Goal: Information Seeking & Learning: Learn about a topic

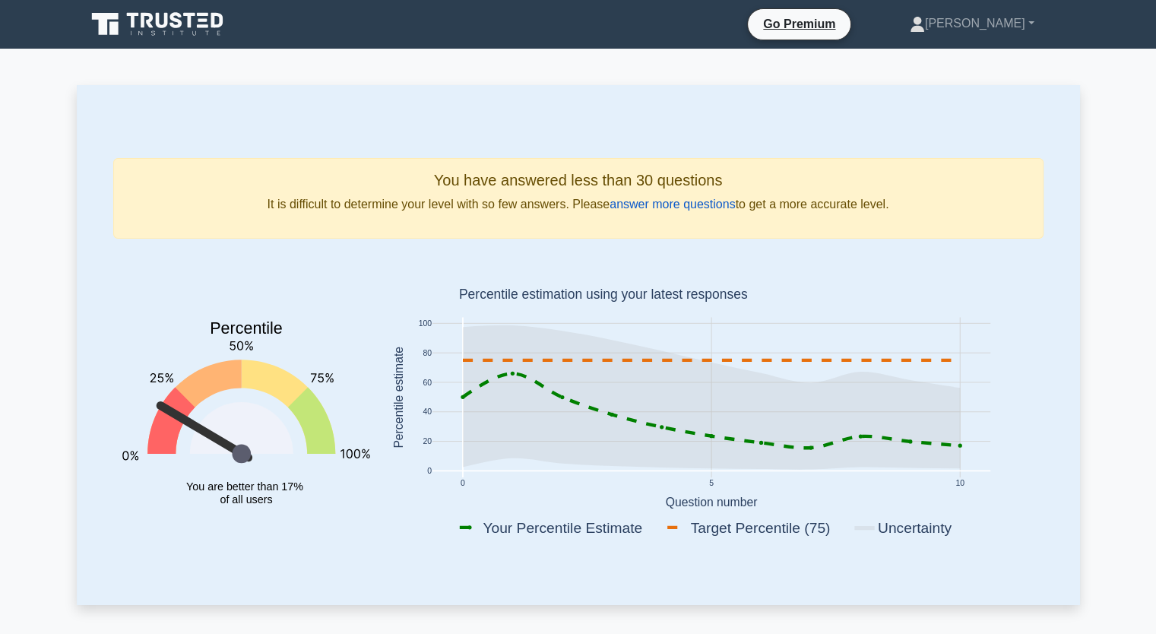
click at [664, 210] on link "answer more questions" at bounding box center [672, 204] width 125 height 13
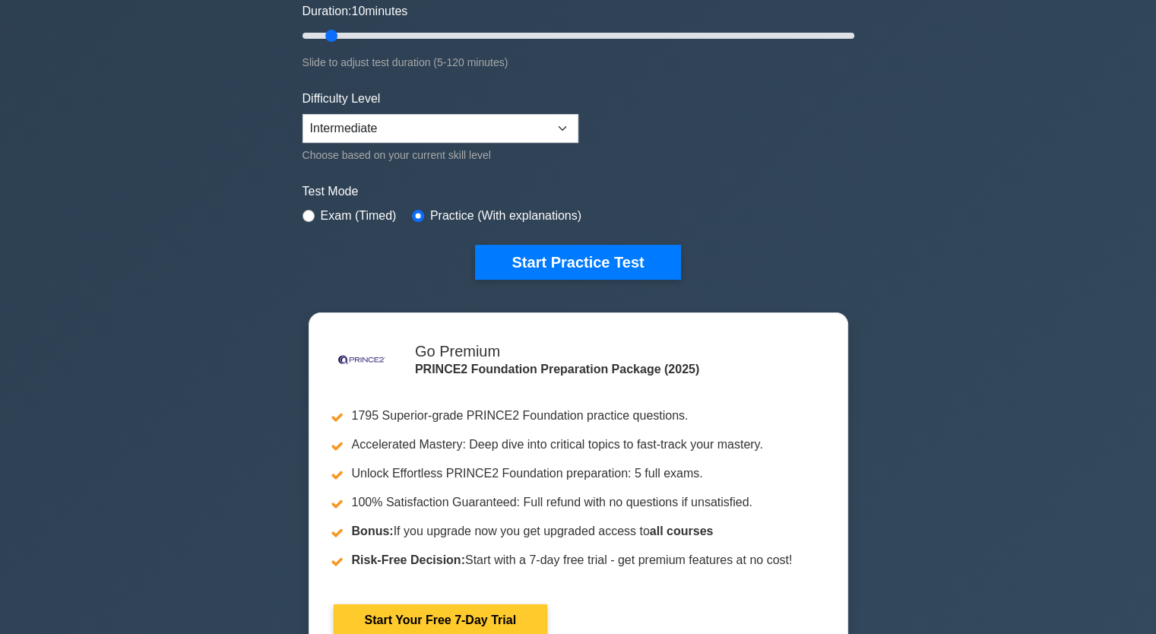
scroll to position [304, 0]
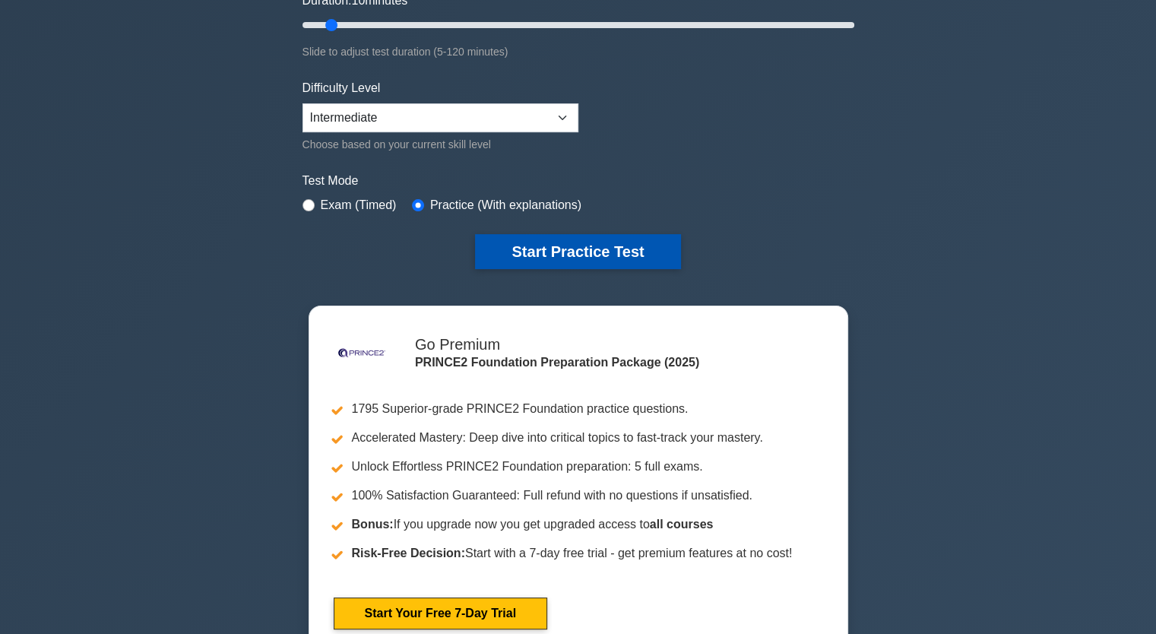
click at [594, 252] on button "Start Practice Test" at bounding box center [577, 251] width 205 height 35
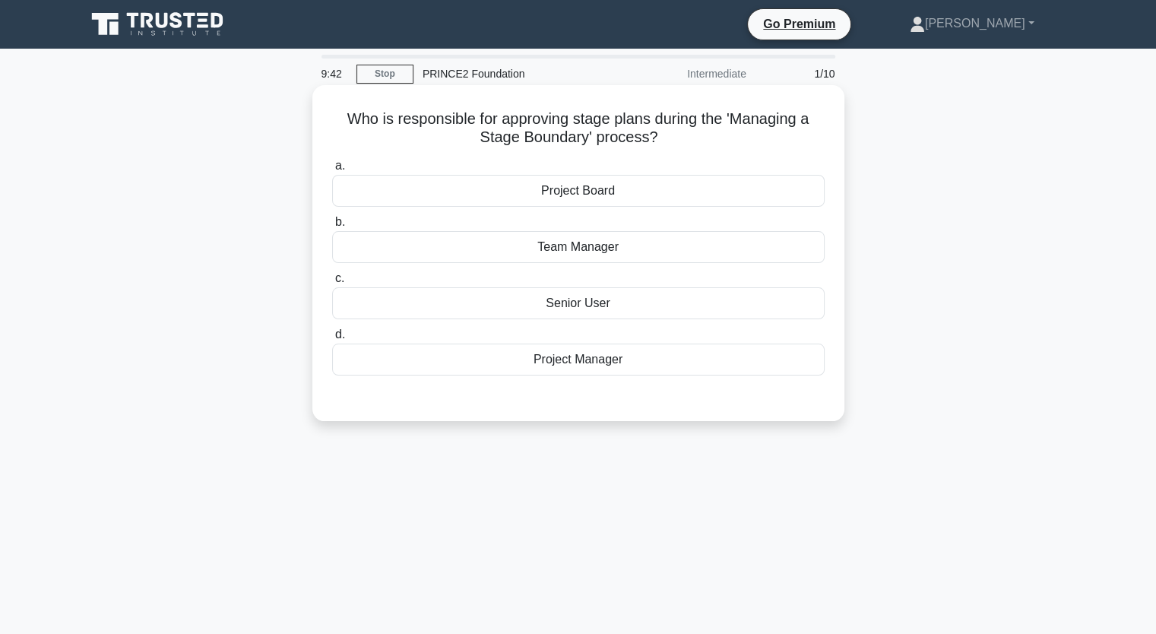
click at [580, 363] on div "Project Manager" at bounding box center [578, 360] width 492 height 32
click at [332, 340] on input "d. Project Manager" at bounding box center [332, 335] width 0 height 10
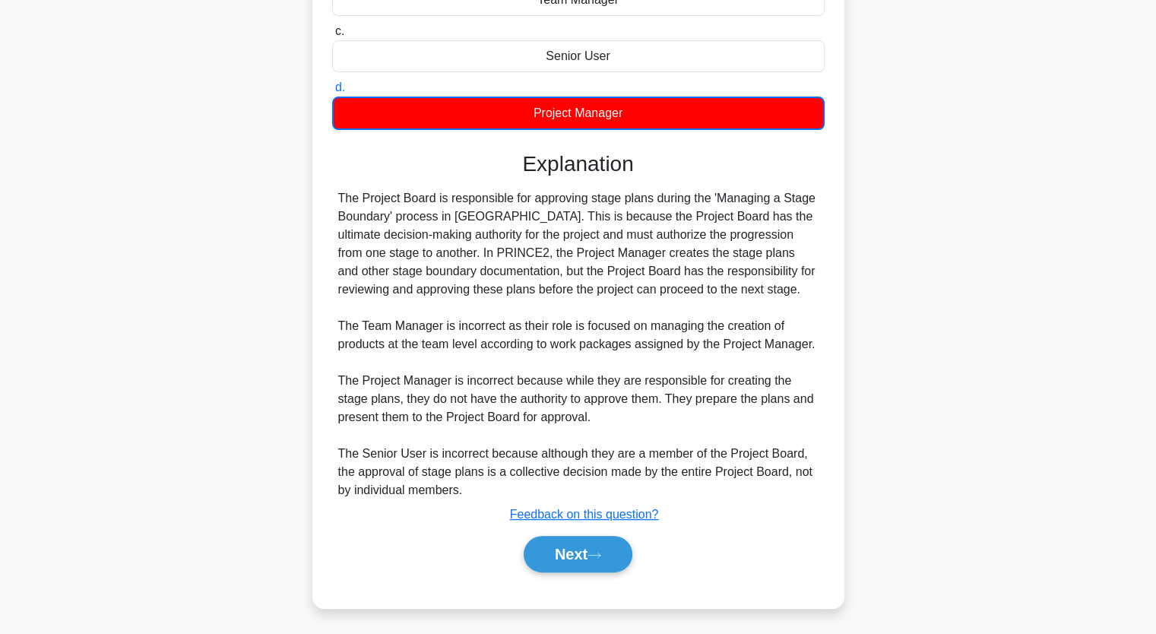
scroll to position [249, 0]
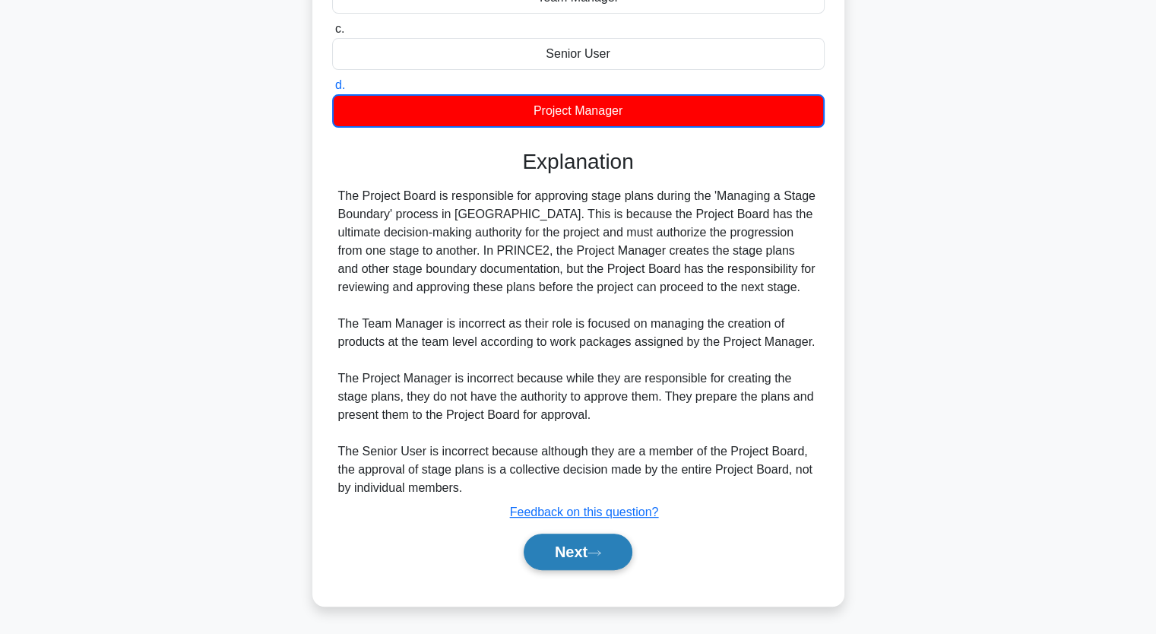
click at [606, 560] on button "Next" at bounding box center [578, 552] width 109 height 36
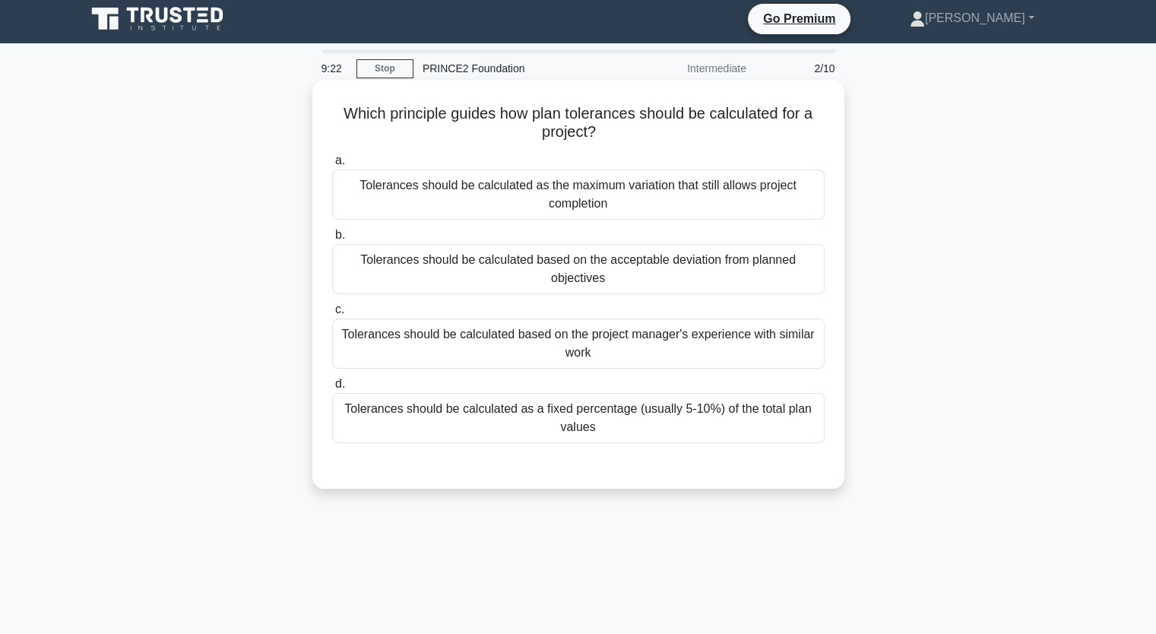
scroll to position [0, 0]
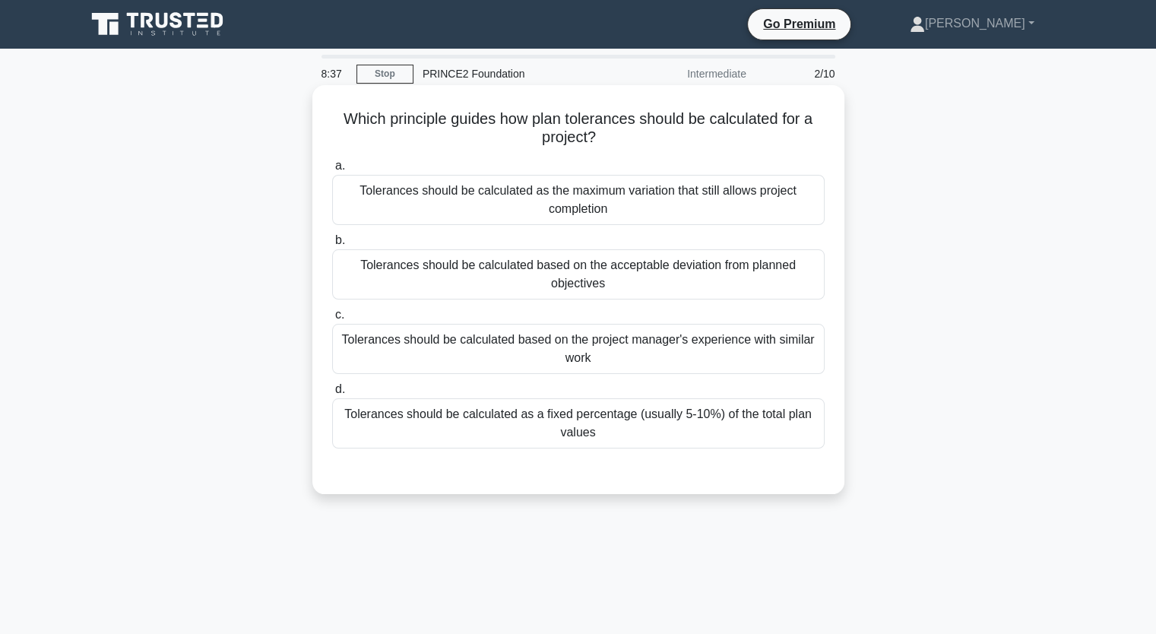
click at [613, 280] on div "Tolerances should be calculated based on the acceptable deviation from planned …" at bounding box center [578, 274] width 492 height 50
click at [332, 245] on input "b. Tolerances should be calculated based on the acceptable deviation from plann…" at bounding box center [332, 241] width 0 height 10
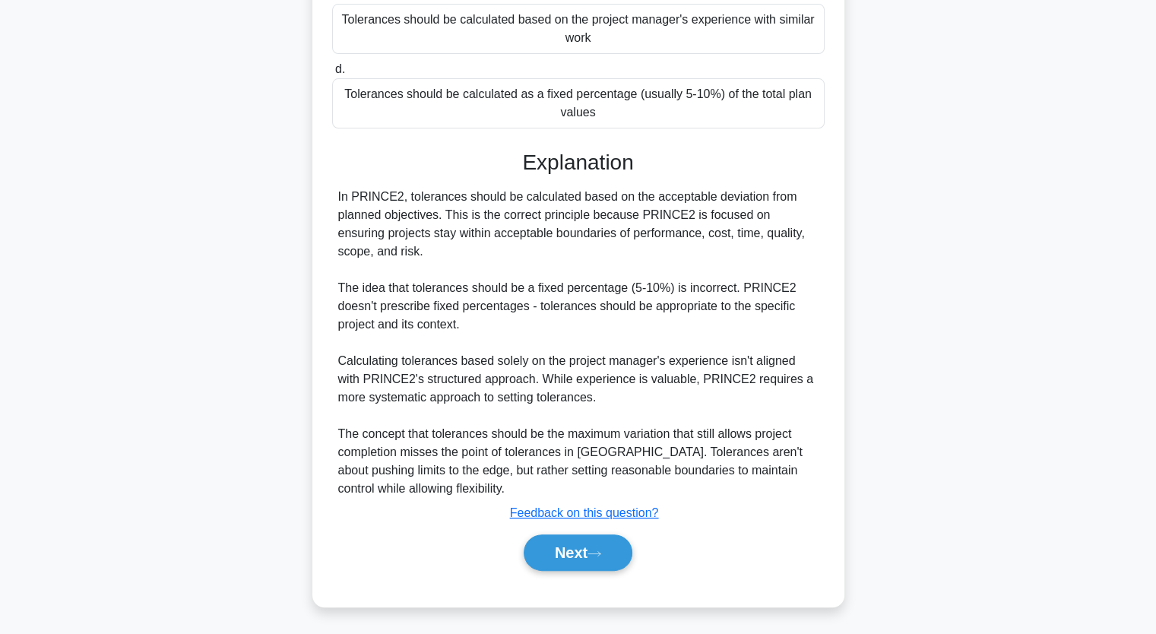
scroll to position [321, 0]
click at [588, 555] on button "Next" at bounding box center [578, 552] width 109 height 36
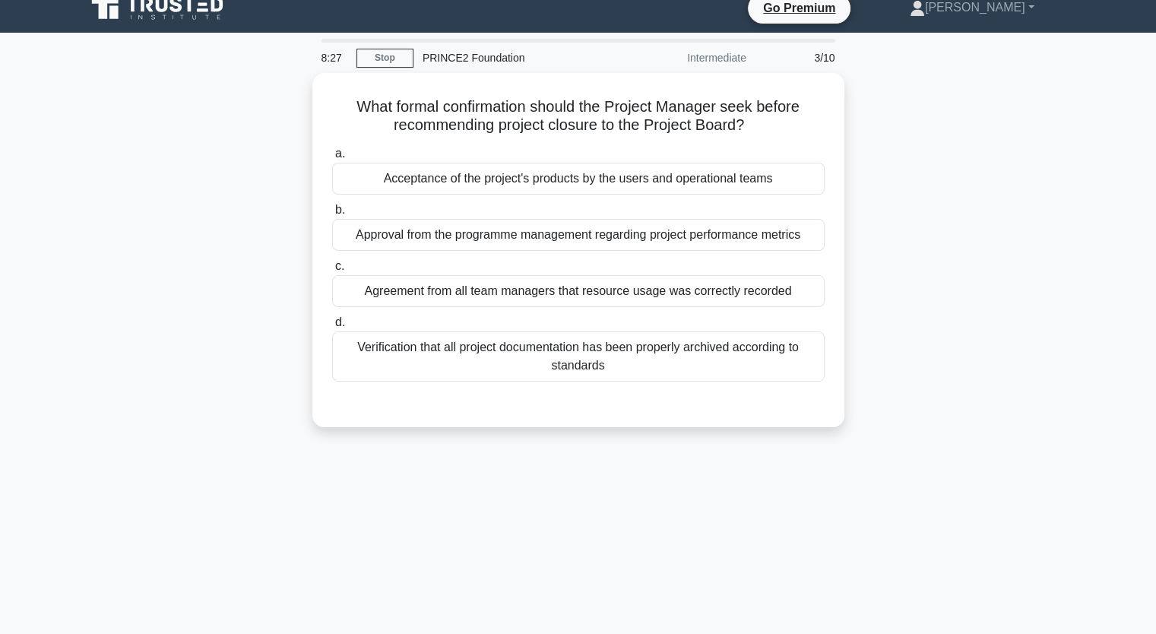
scroll to position [0, 0]
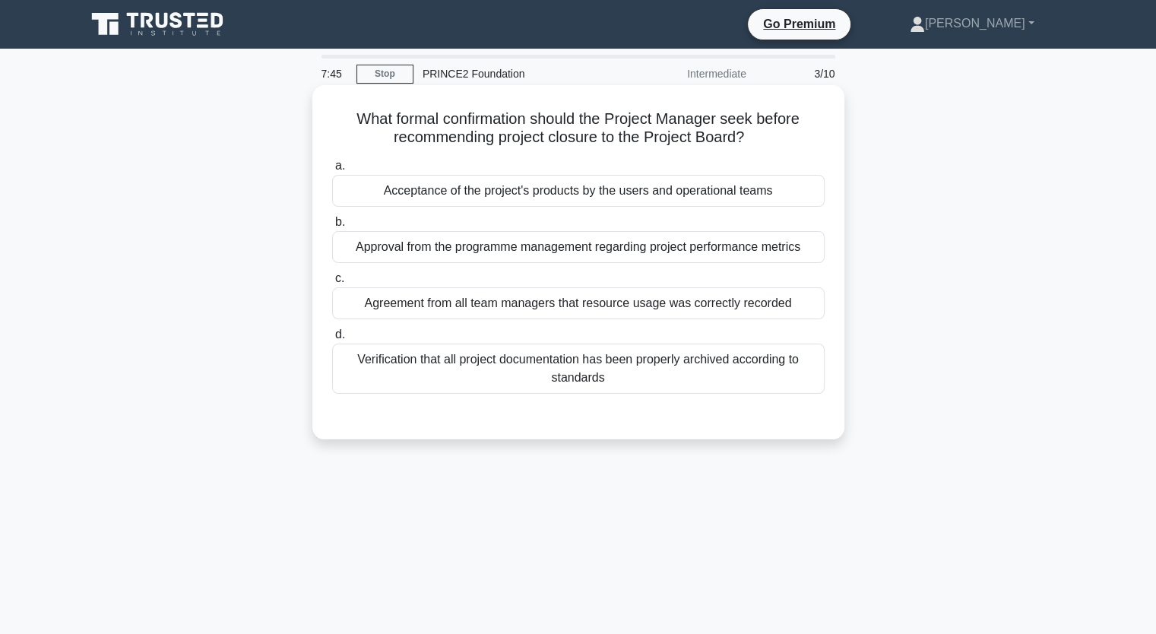
click at [665, 199] on div "Acceptance of the project's products by the users and operational teams" at bounding box center [578, 191] width 492 height 32
click at [332, 171] on input "a. Acceptance of the project's products by the users and operational teams" at bounding box center [332, 166] width 0 height 10
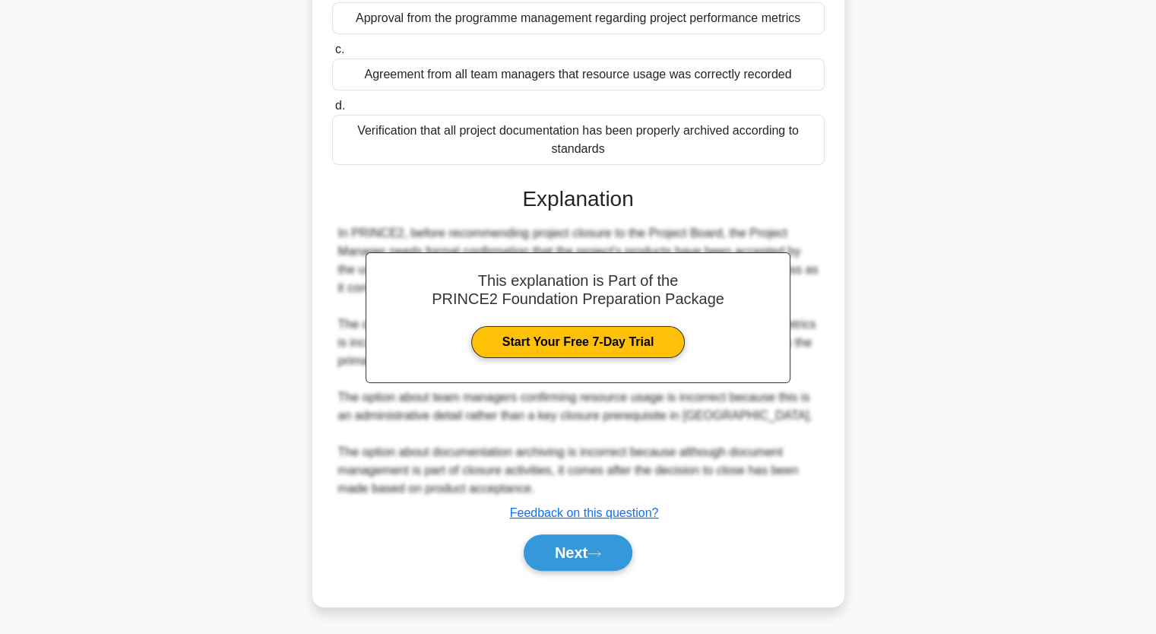
scroll to position [230, 0]
click at [587, 559] on button "Next" at bounding box center [578, 552] width 109 height 36
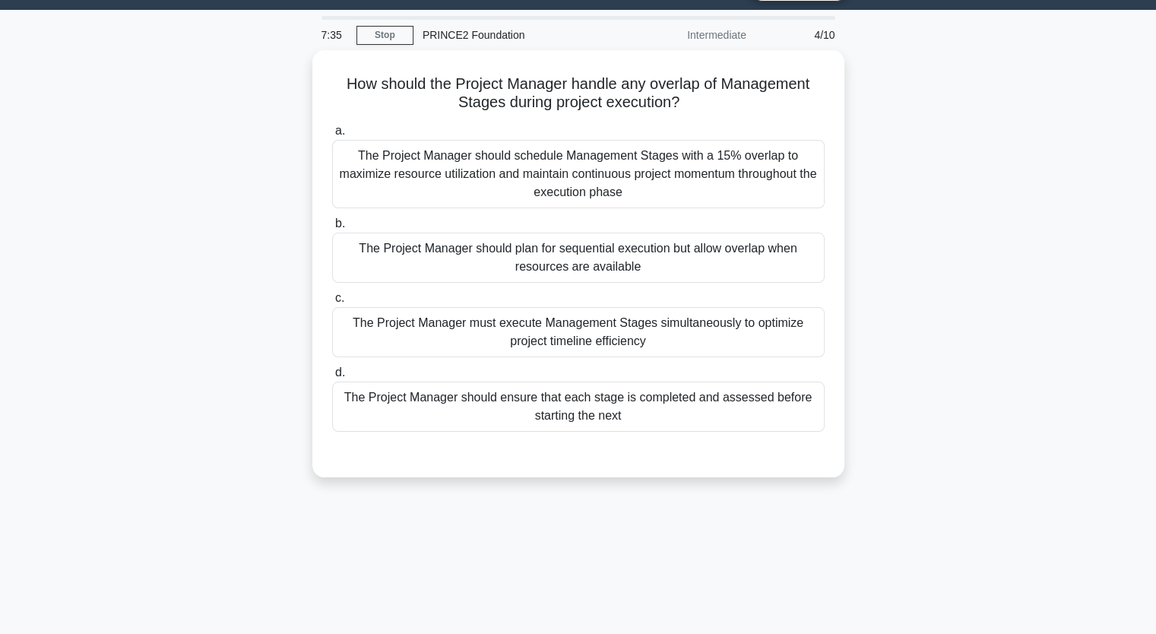
scroll to position [0, 0]
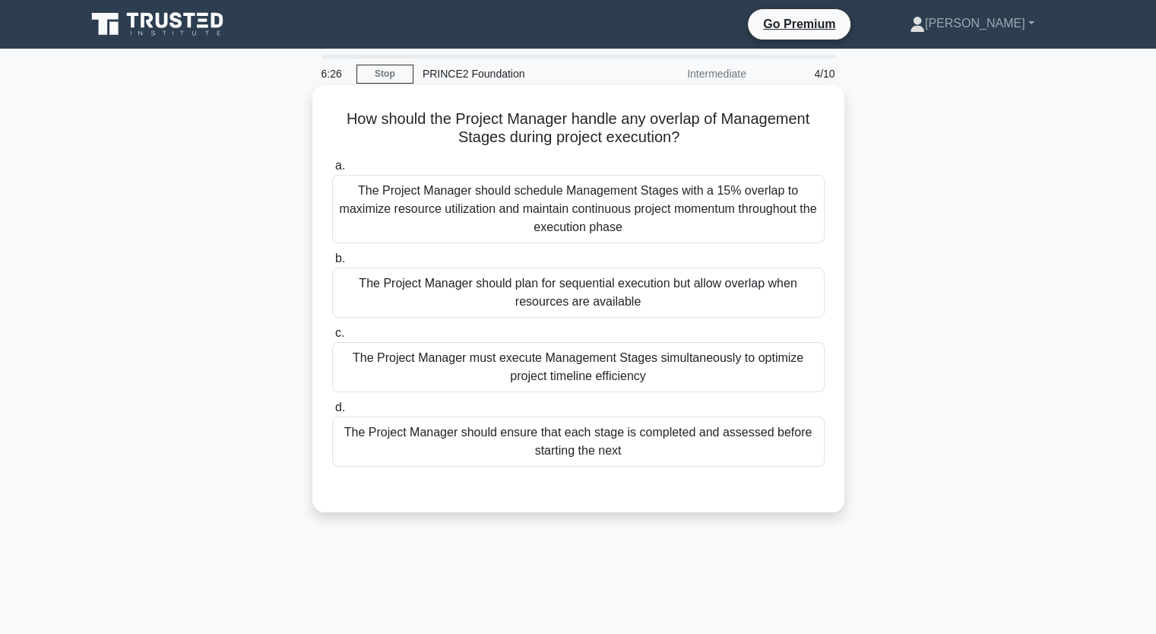
click at [618, 369] on div "The Project Manager must execute Management Stages simultaneously to optimize p…" at bounding box center [578, 367] width 492 height 50
click at [332, 338] on input "c. The Project Manager must execute Management Stages simultaneously to optimiz…" at bounding box center [332, 333] width 0 height 10
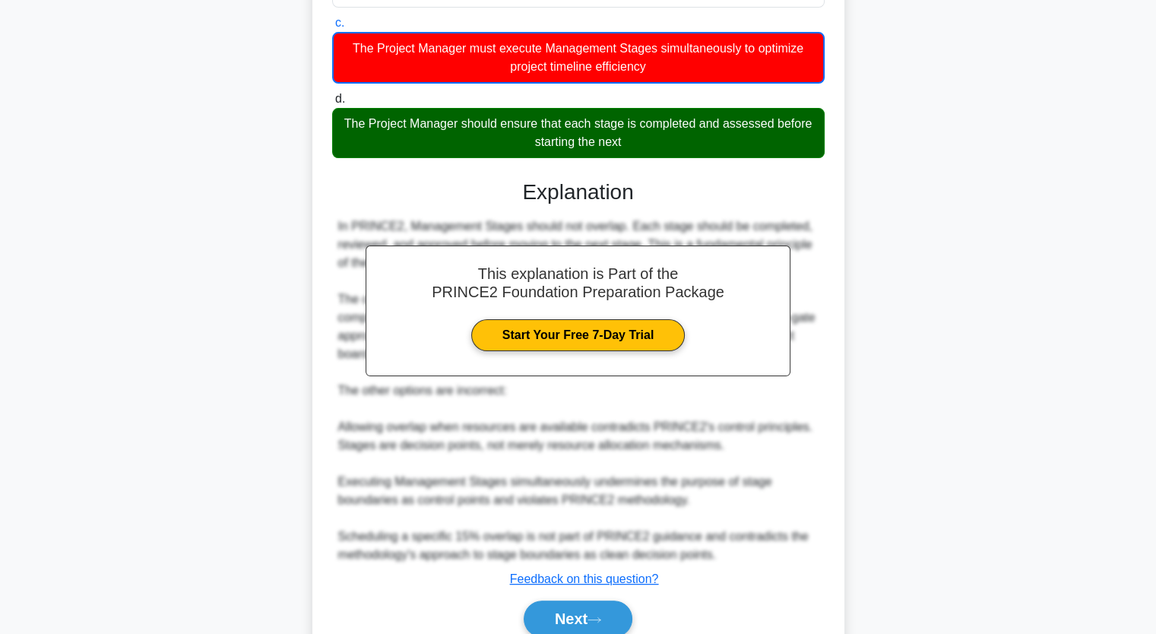
scroll to position [377, 0]
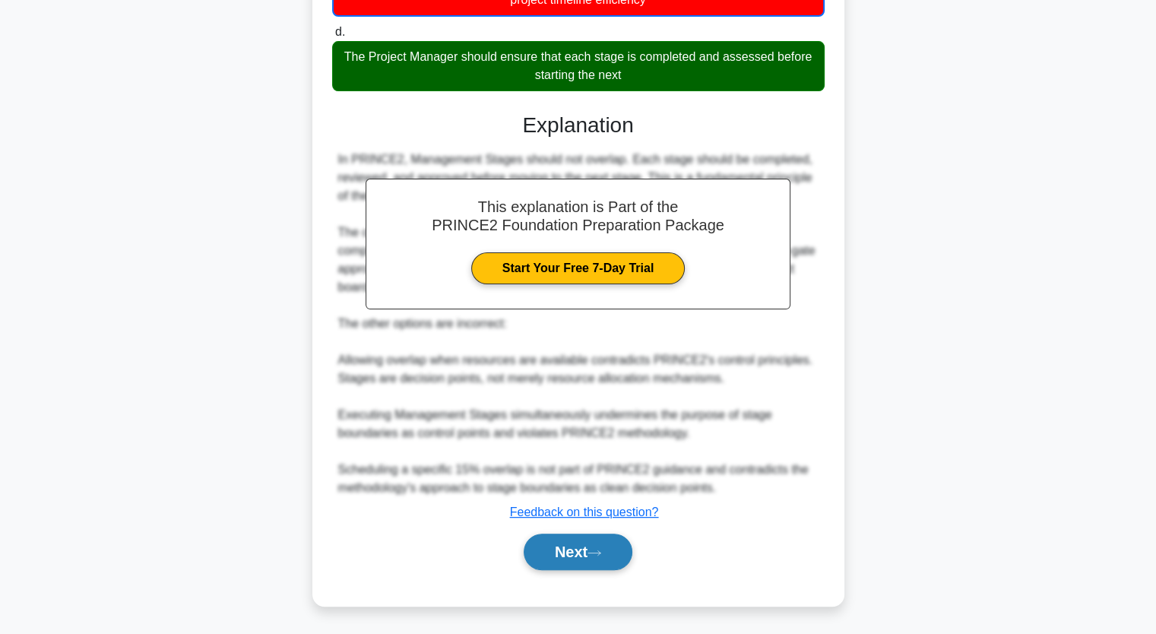
click at [587, 551] on button "Next" at bounding box center [578, 552] width 109 height 36
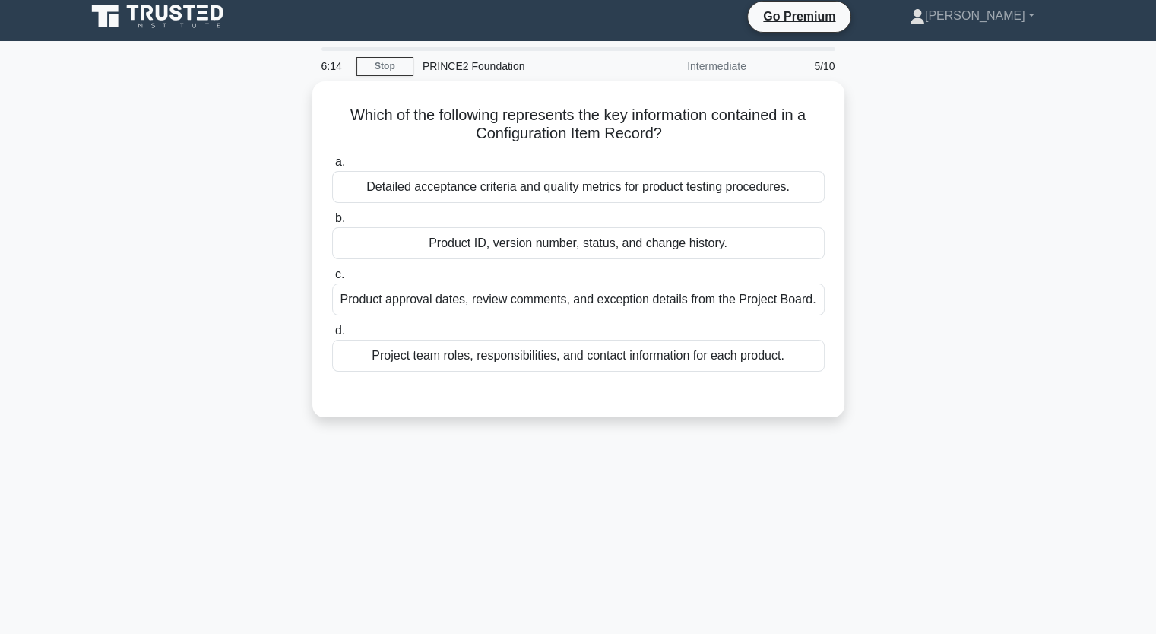
scroll to position [0, 0]
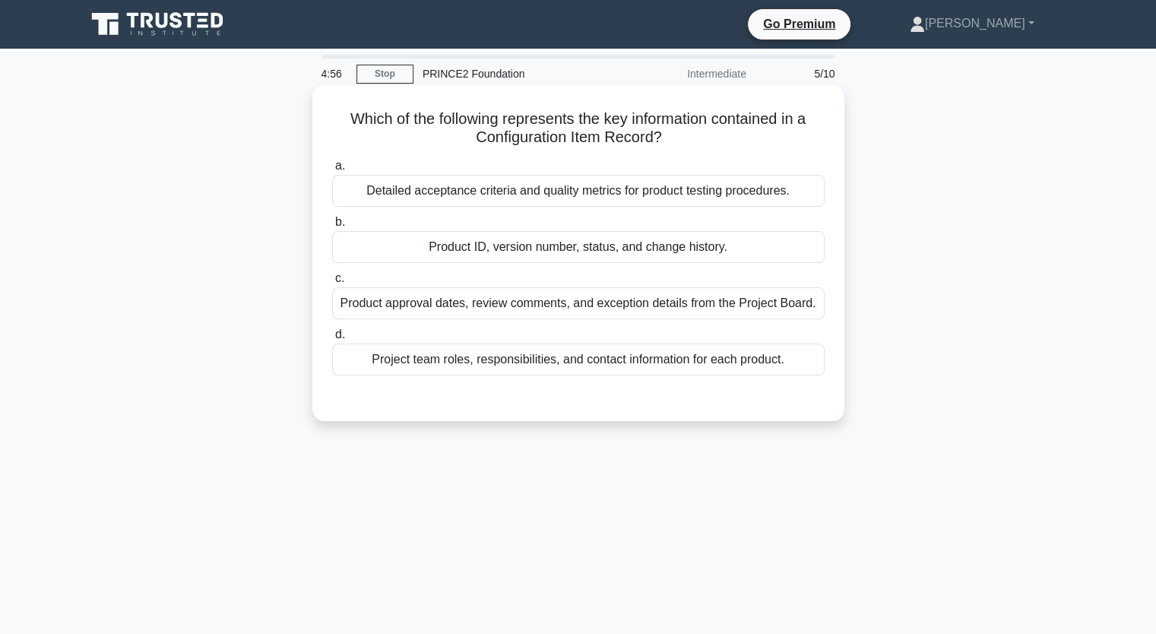
click at [549, 195] on div "Detailed acceptance criteria and quality metrics for product testing procedures." at bounding box center [578, 191] width 492 height 32
click at [332, 171] on input "a. Detailed acceptance criteria and quality metrics for product testing procedu…" at bounding box center [332, 166] width 0 height 10
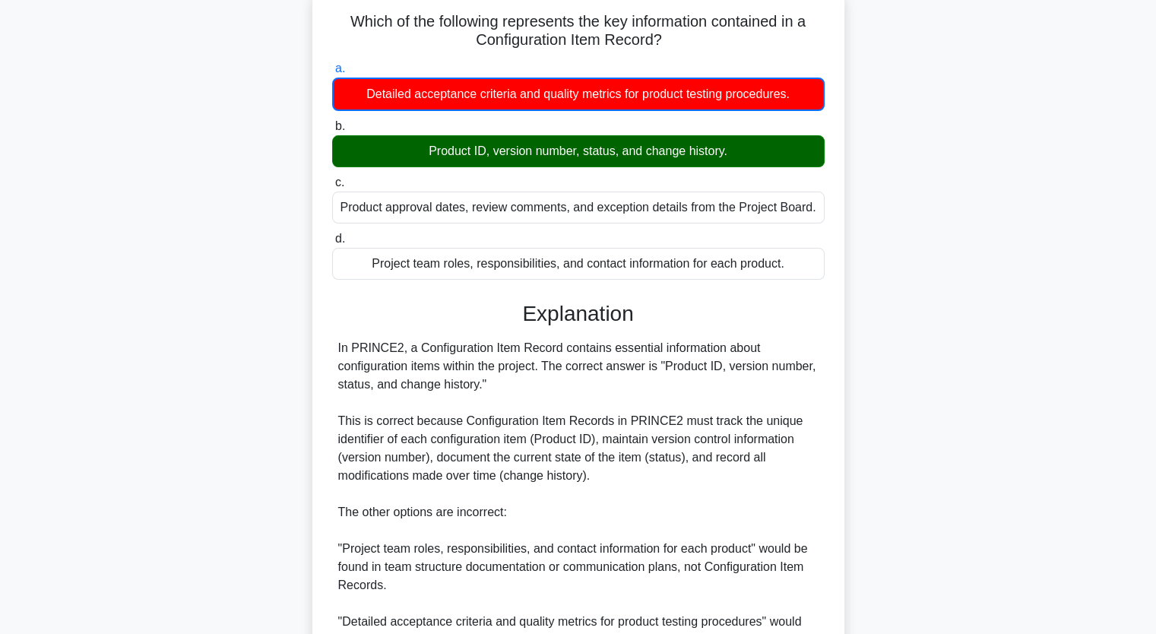
scroll to position [340, 0]
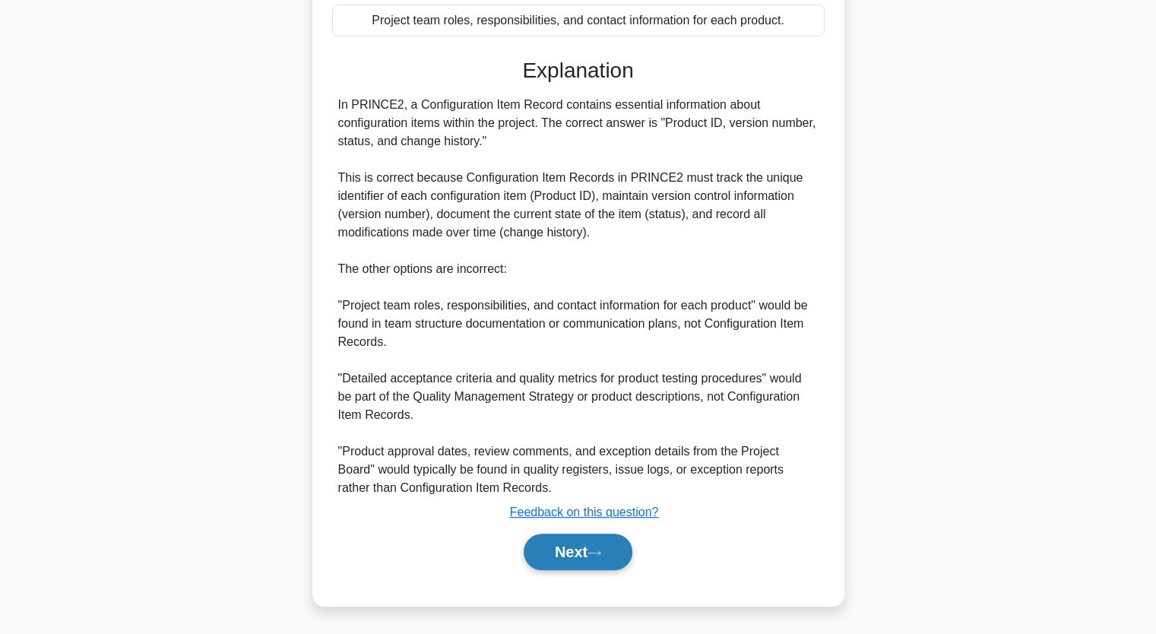
click at [574, 549] on button "Next" at bounding box center [578, 552] width 109 height 36
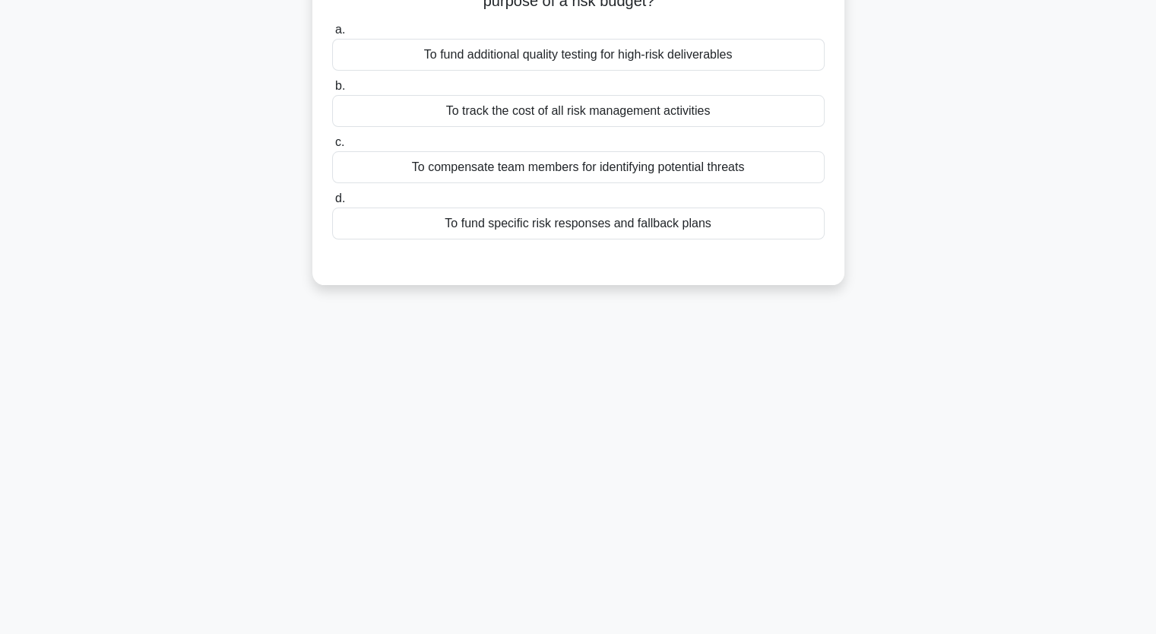
scroll to position [0, 0]
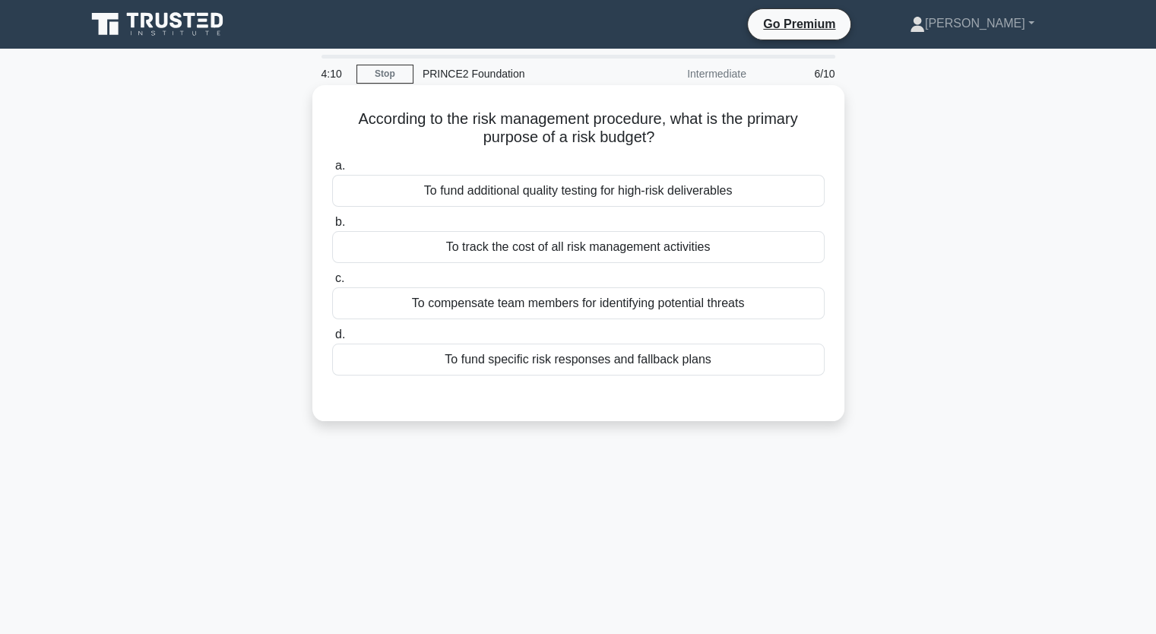
click at [575, 192] on div "To fund additional quality testing for high-risk deliverables" at bounding box center [578, 191] width 492 height 32
click at [332, 171] on input "a. To fund additional quality testing for high-risk deliverables" at bounding box center [332, 166] width 0 height 10
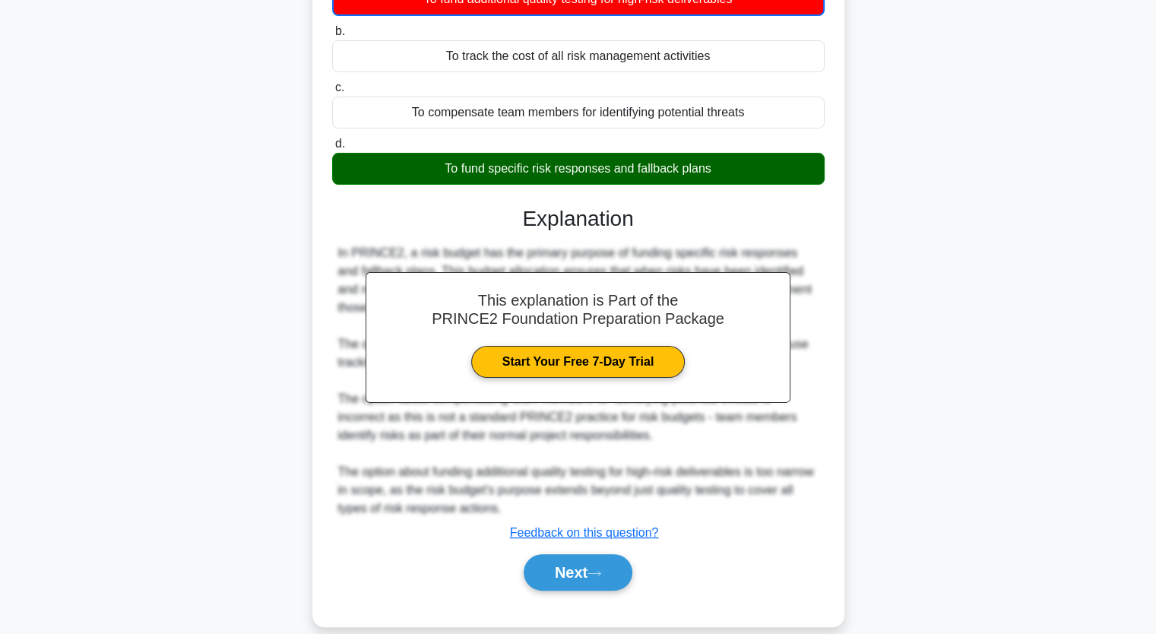
scroll to position [213, 0]
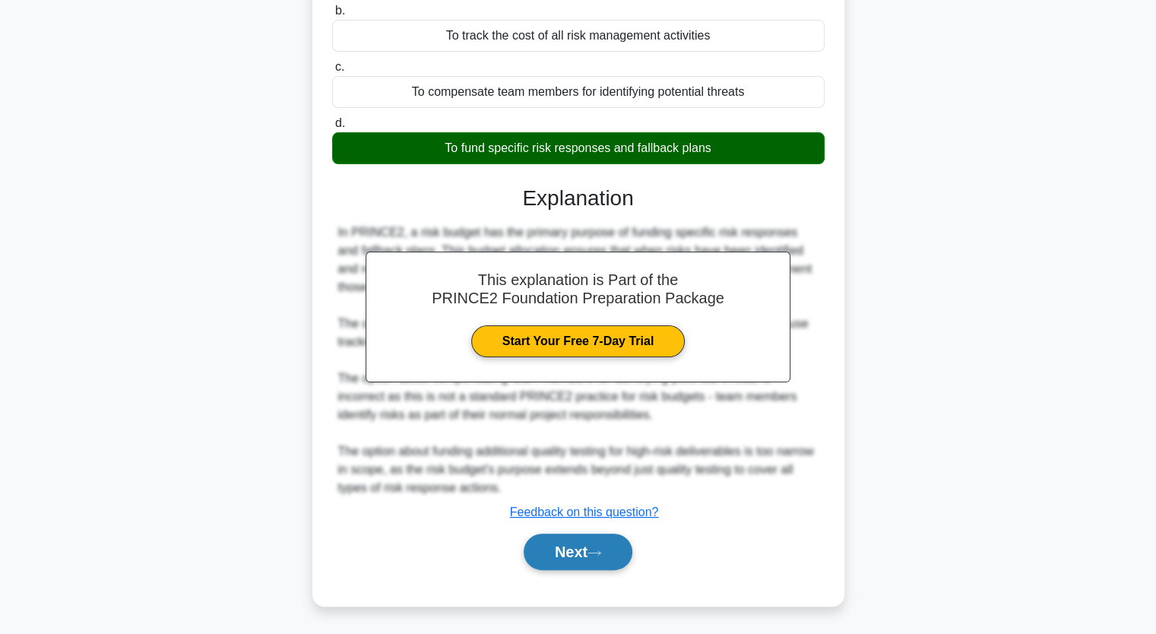
click at [605, 559] on button "Next" at bounding box center [578, 552] width 109 height 36
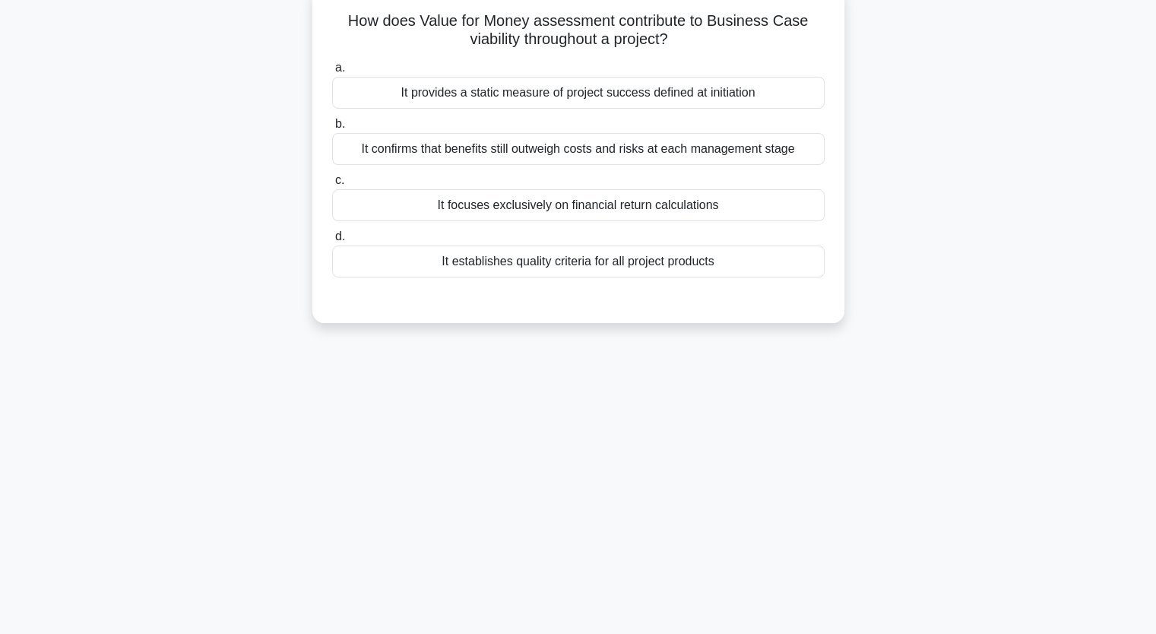
scroll to position [0, 0]
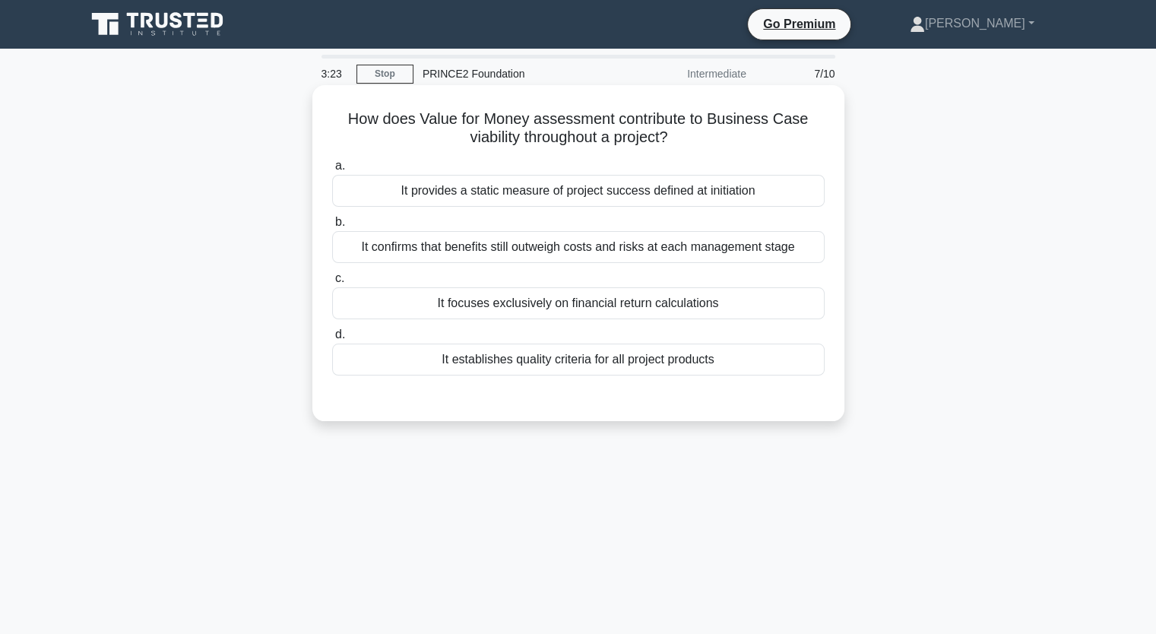
click at [670, 306] on div "It focuses exclusively on financial return calculations" at bounding box center [578, 303] width 492 height 32
click at [332, 283] on input "c. It focuses exclusively on financial return calculations" at bounding box center [332, 279] width 0 height 10
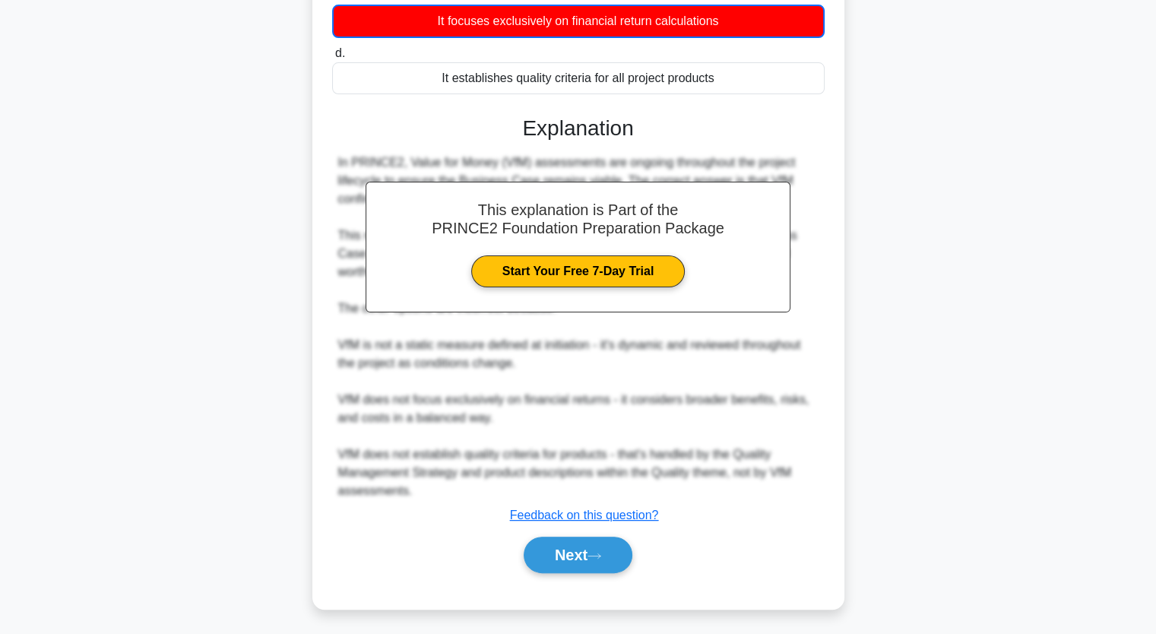
scroll to position [286, 0]
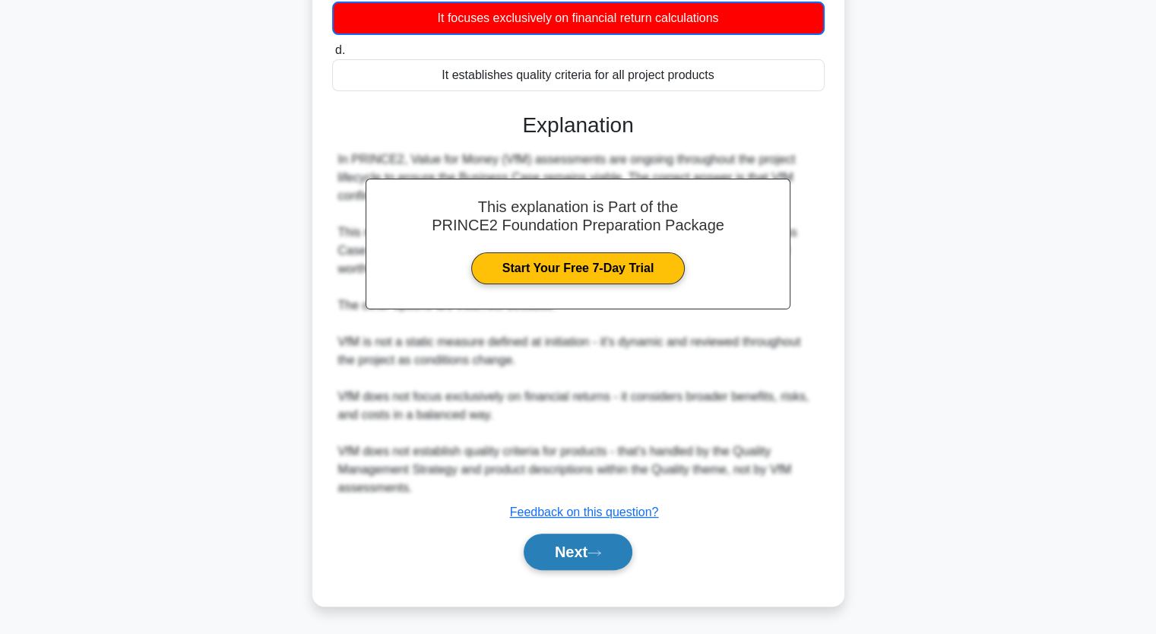
click at [608, 558] on button "Next" at bounding box center [578, 552] width 109 height 36
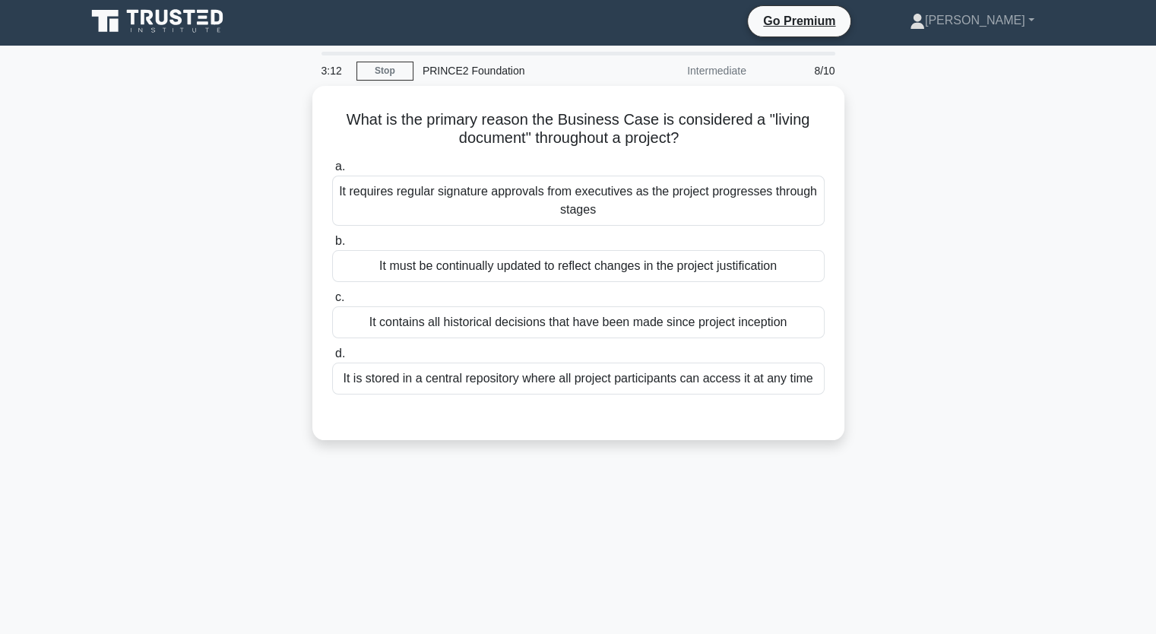
scroll to position [0, 0]
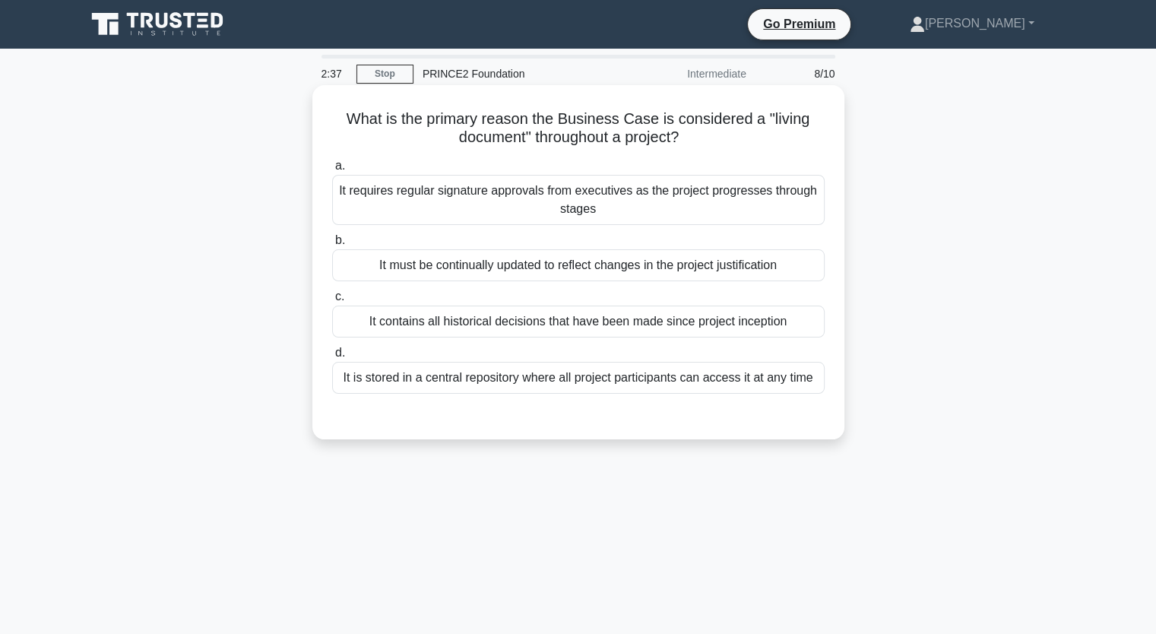
click at [651, 277] on div "It must be continually updated to reflect changes in the project justification" at bounding box center [578, 265] width 492 height 32
click at [332, 245] on input "b. It must be continually updated to reflect changes in the project justificati…" at bounding box center [332, 241] width 0 height 10
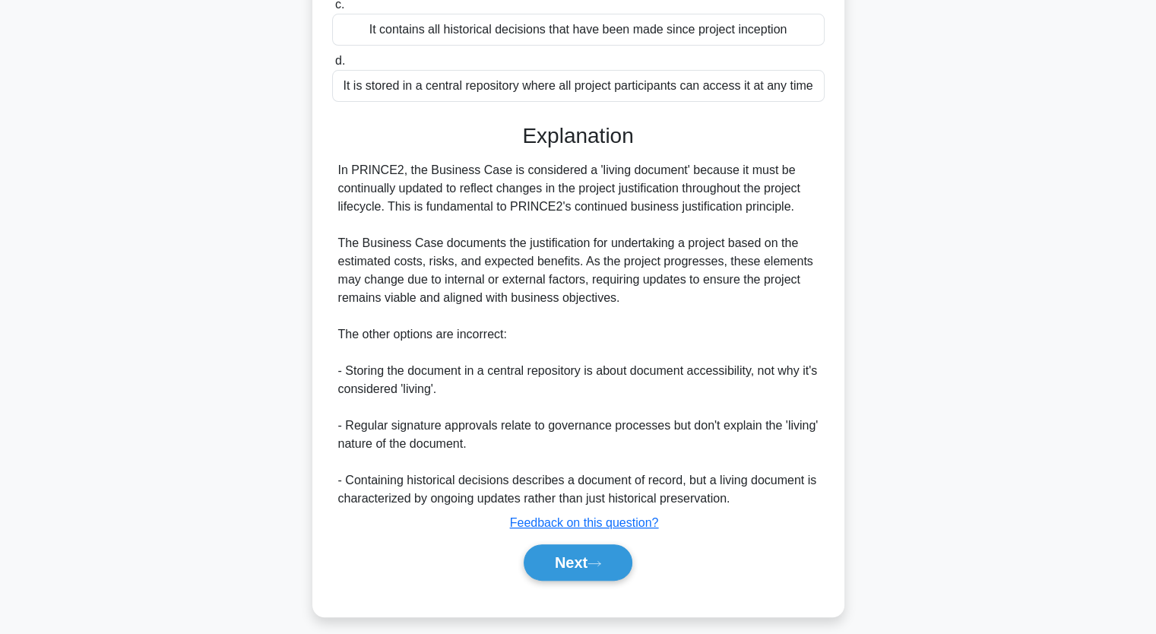
scroll to position [302, 0]
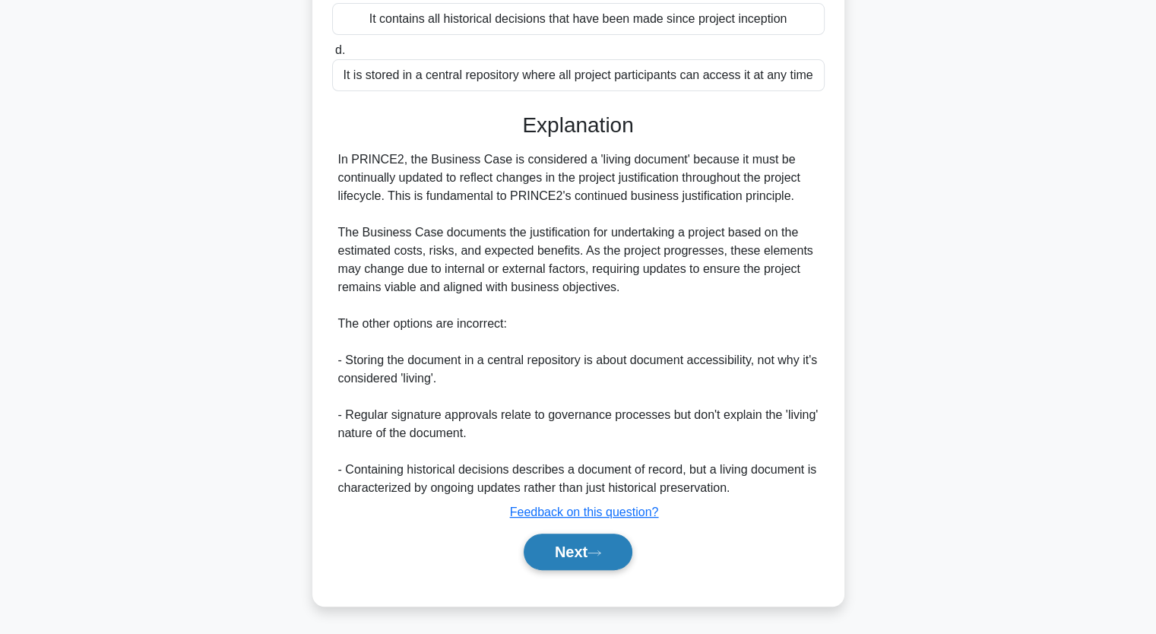
click at [600, 566] on button "Next" at bounding box center [578, 552] width 109 height 36
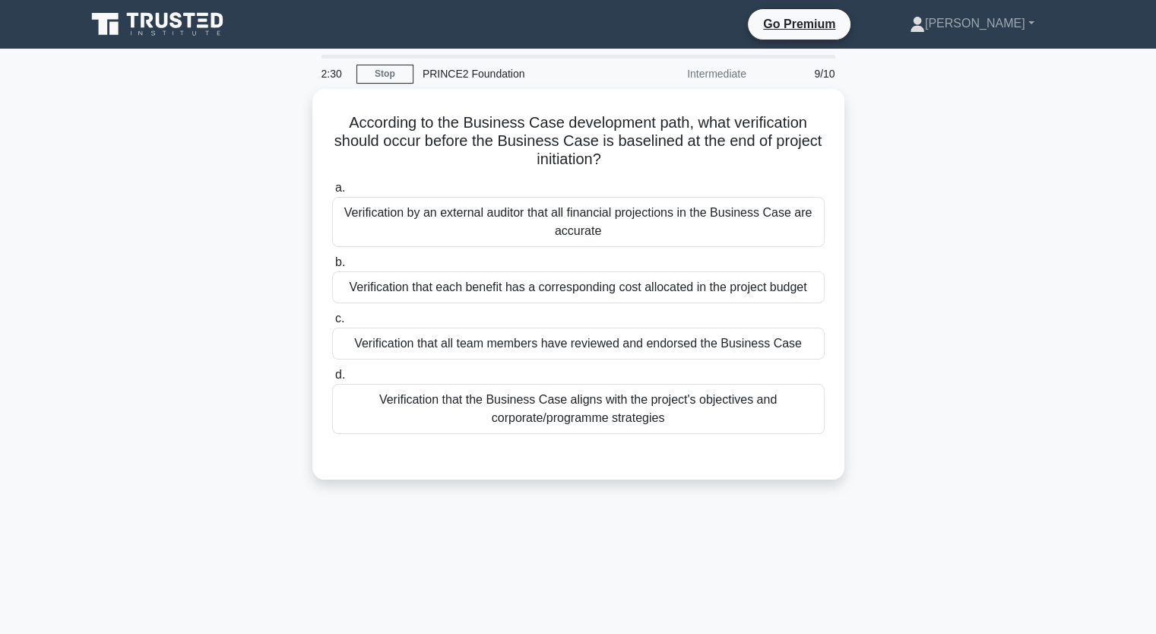
scroll to position [0, 0]
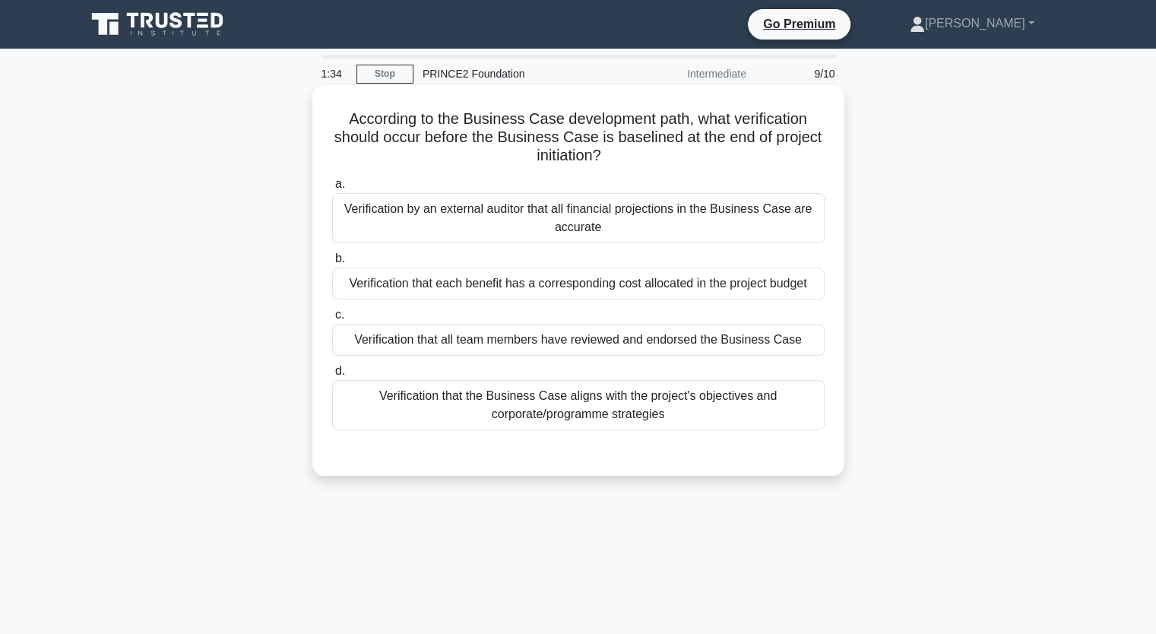
click at [588, 405] on div "Verification that the Business Case aligns with the project's objectives and co…" at bounding box center [578, 405] width 492 height 50
click at [332, 376] on input "d. Verification that the Business Case aligns with the project's objectives and…" at bounding box center [332, 371] width 0 height 10
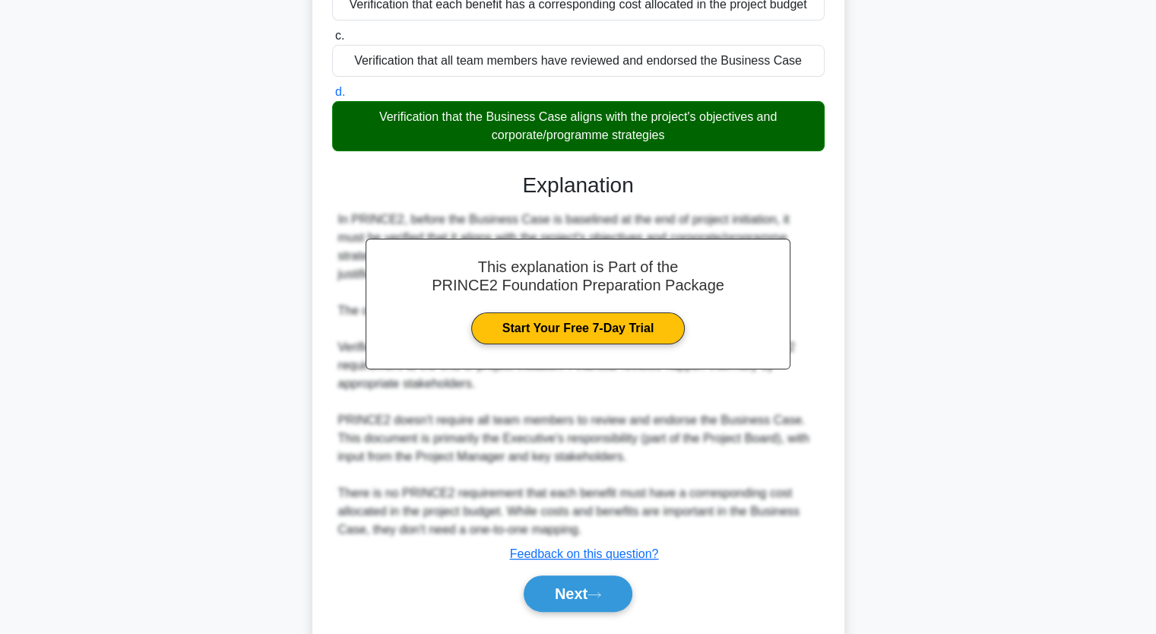
scroll to position [321, 0]
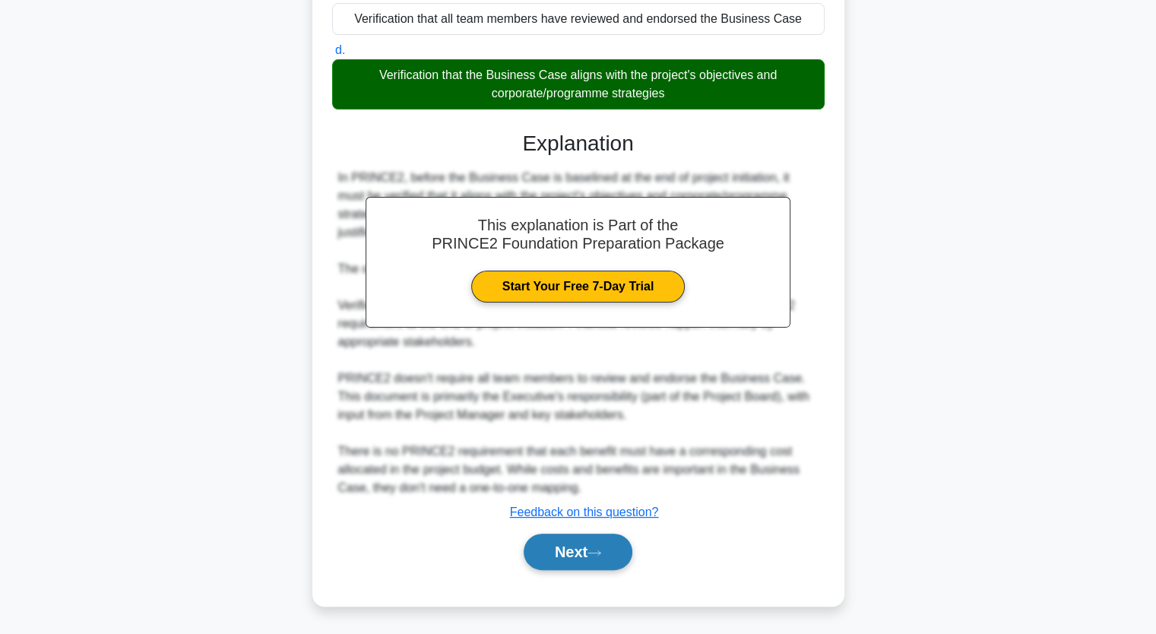
click at [601, 556] on icon at bounding box center [594, 553] width 14 height 8
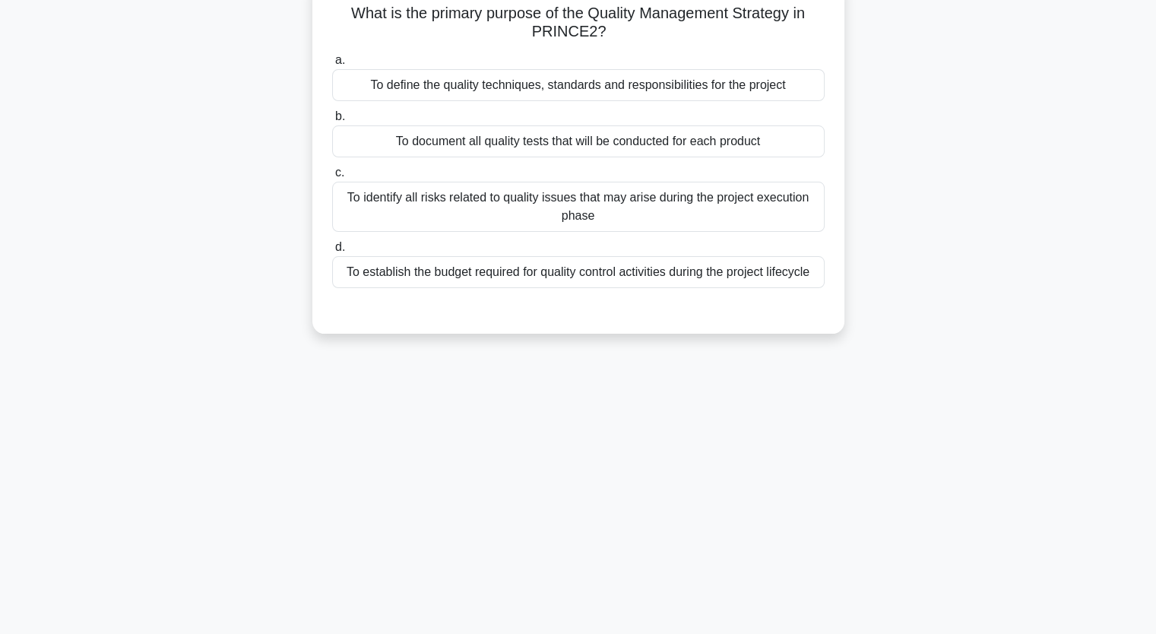
scroll to position [0, 0]
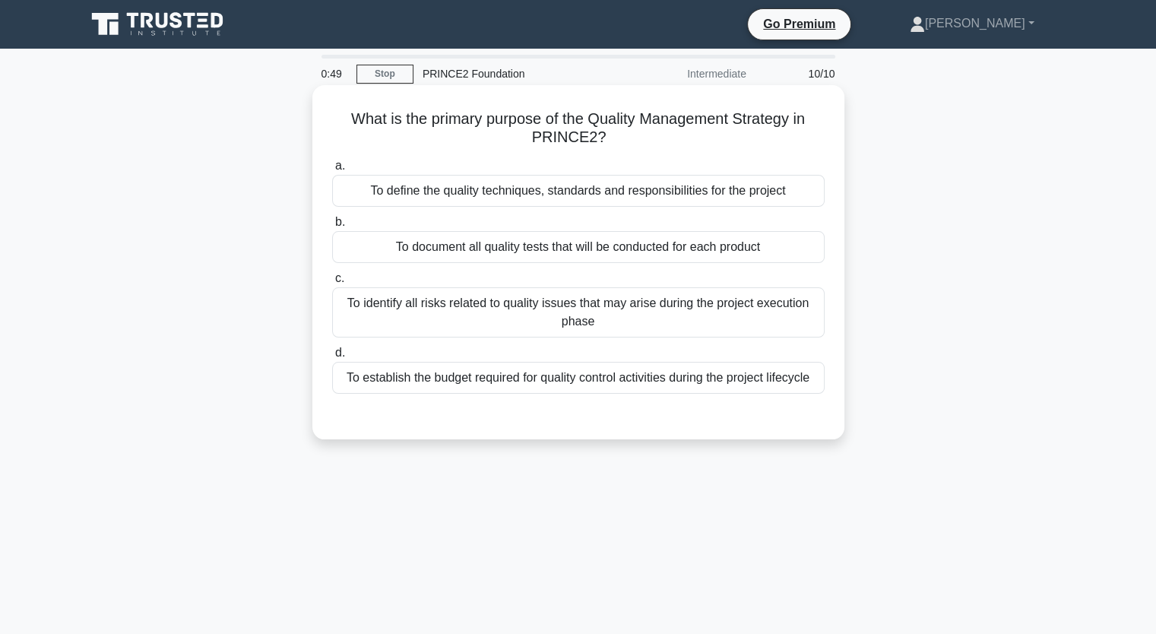
click at [643, 201] on div "To define the quality techniques, standards and responsibilities for the project" at bounding box center [578, 191] width 492 height 32
click at [332, 171] on input "a. To define the quality techniques, standards and responsibilities for the pro…" at bounding box center [332, 166] width 0 height 10
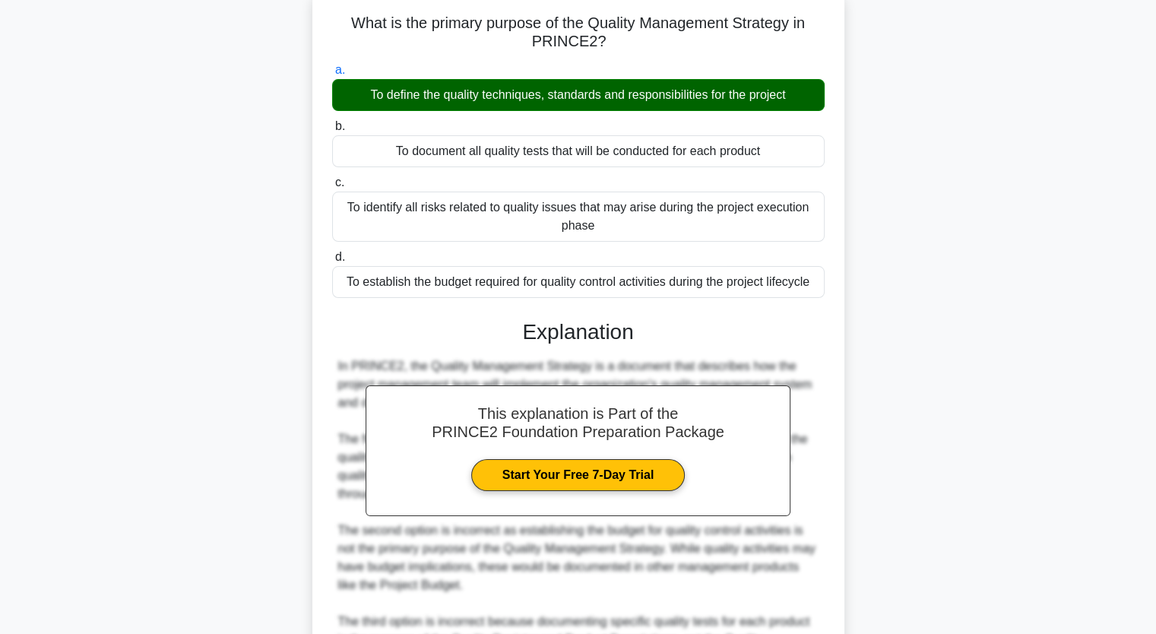
scroll to position [339, 0]
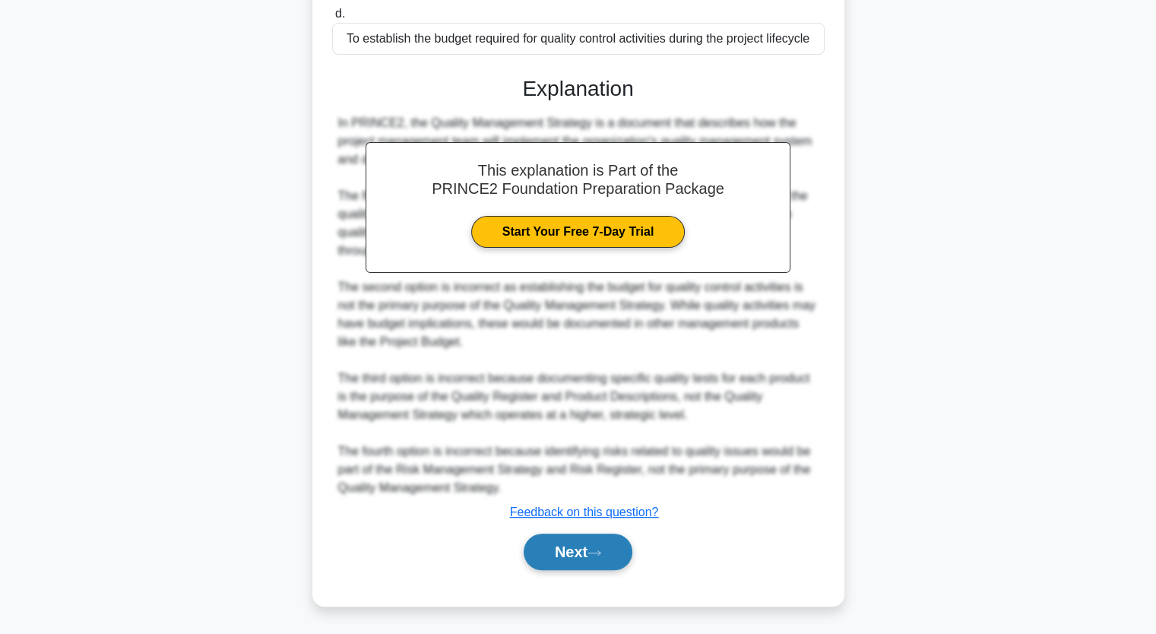
click at [600, 551] on icon at bounding box center [594, 553] width 14 height 8
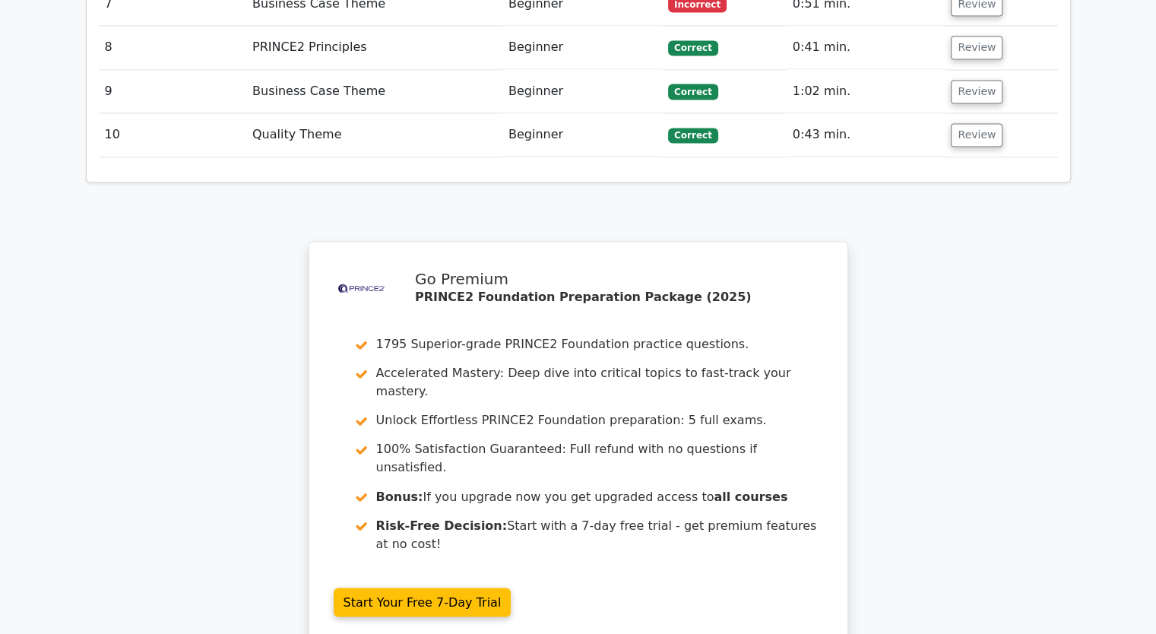
scroll to position [2432, 0]
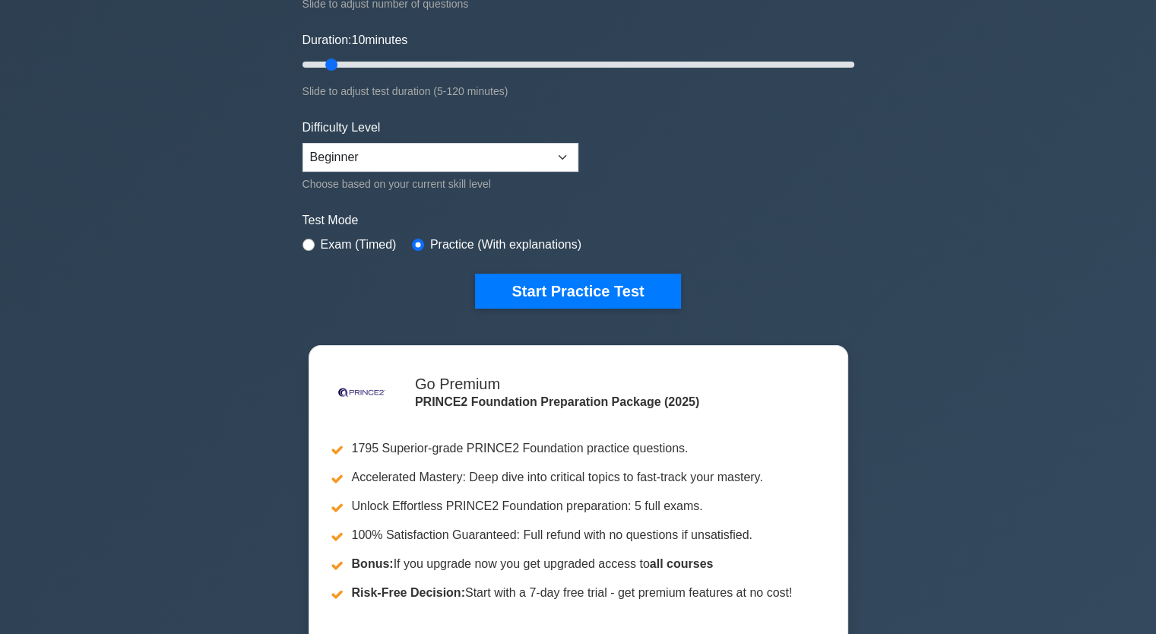
scroll to position [304, 0]
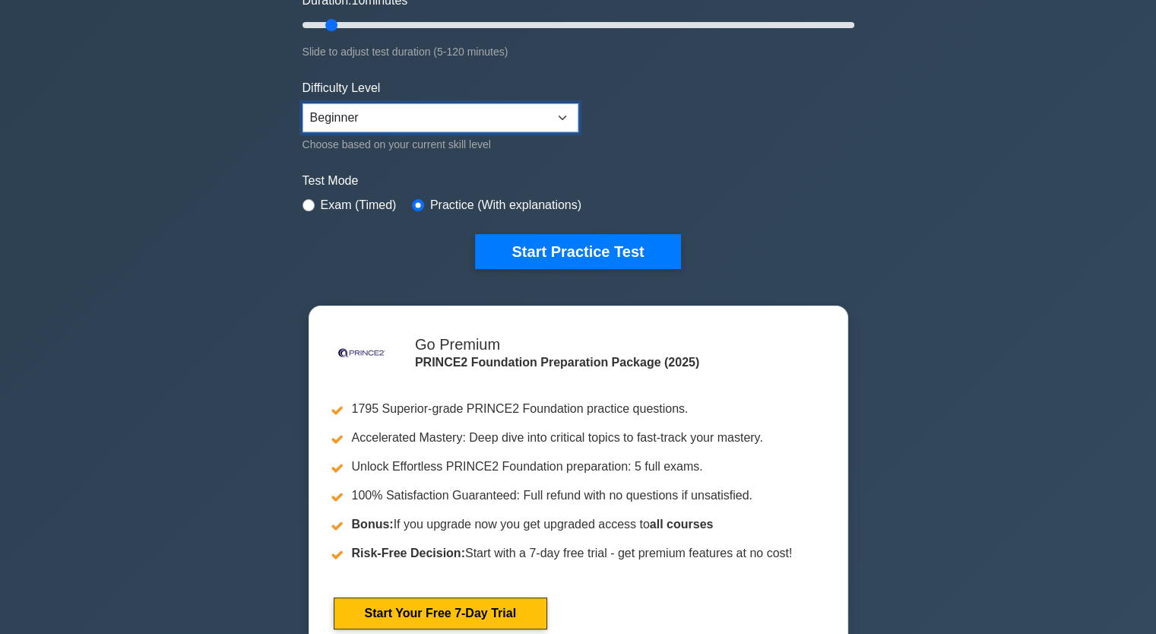
click at [397, 119] on select "Beginner Intermediate Expert" at bounding box center [440, 117] width 276 height 29
select select "intermediate"
click at [302, 103] on select "Beginner Intermediate Expert" at bounding box center [440, 117] width 276 height 29
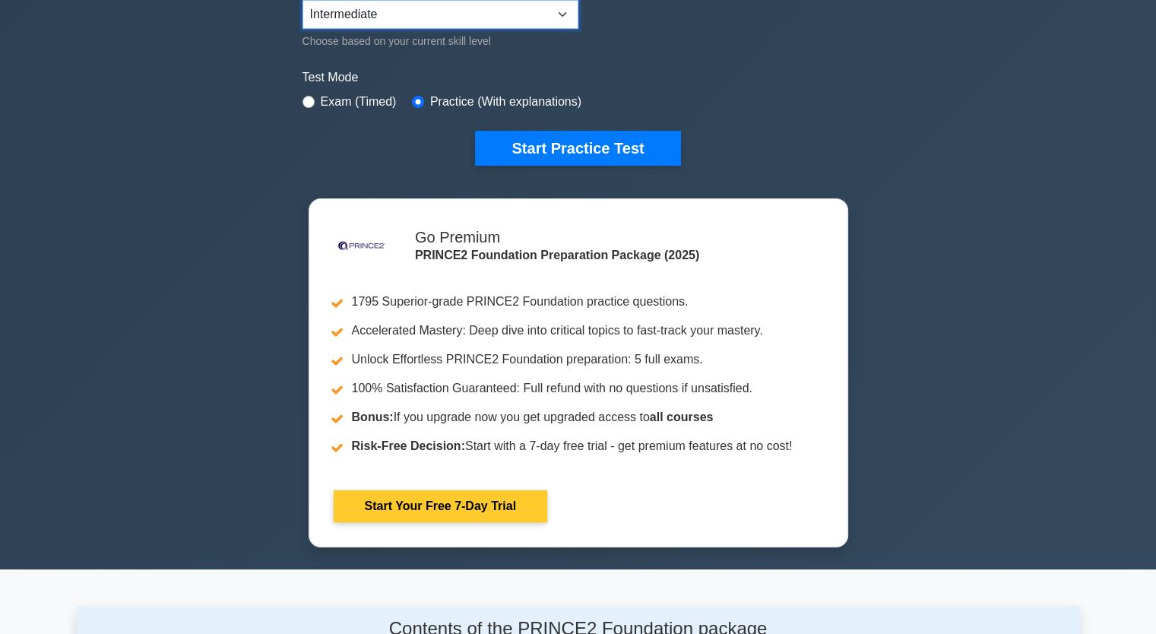
scroll to position [380, 0]
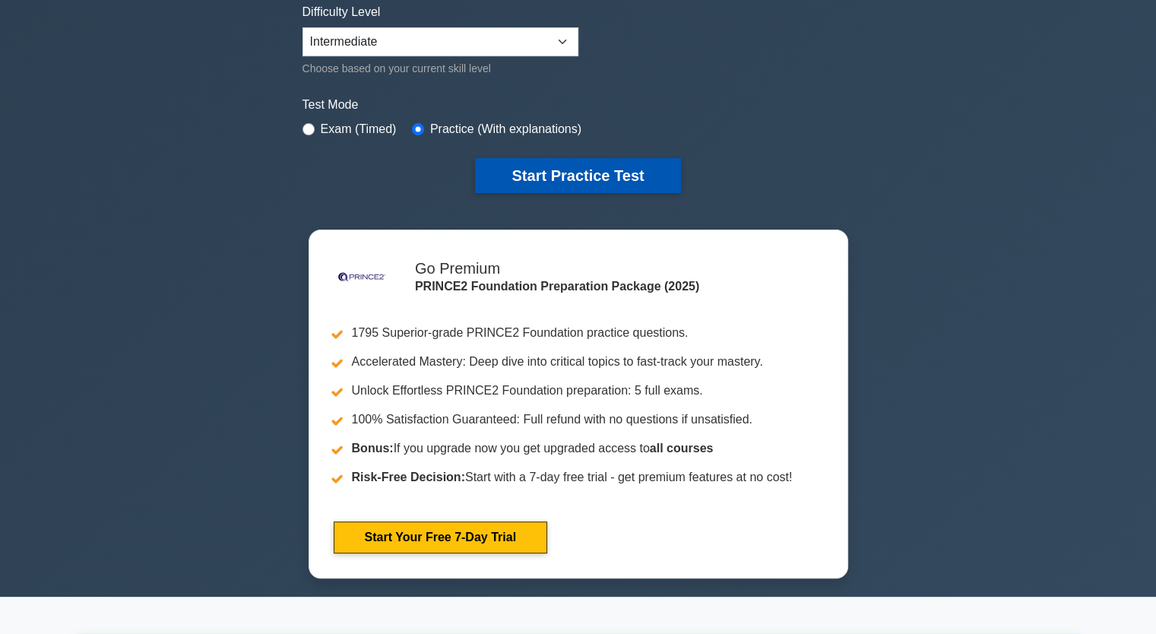
click at [599, 169] on button "Start Practice Test" at bounding box center [577, 175] width 205 height 35
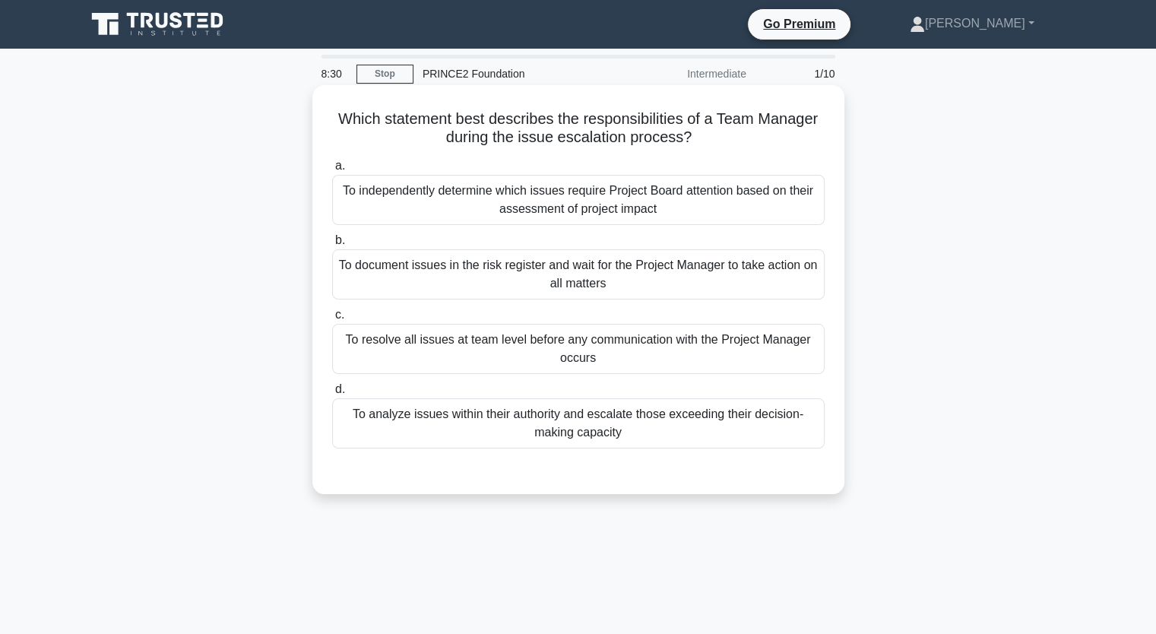
click at [606, 201] on div "To independently determine which issues require Project Board attention based o…" at bounding box center [578, 200] width 492 height 50
click at [332, 171] on input "a. To independently determine which issues require Project Board attention base…" at bounding box center [332, 166] width 0 height 10
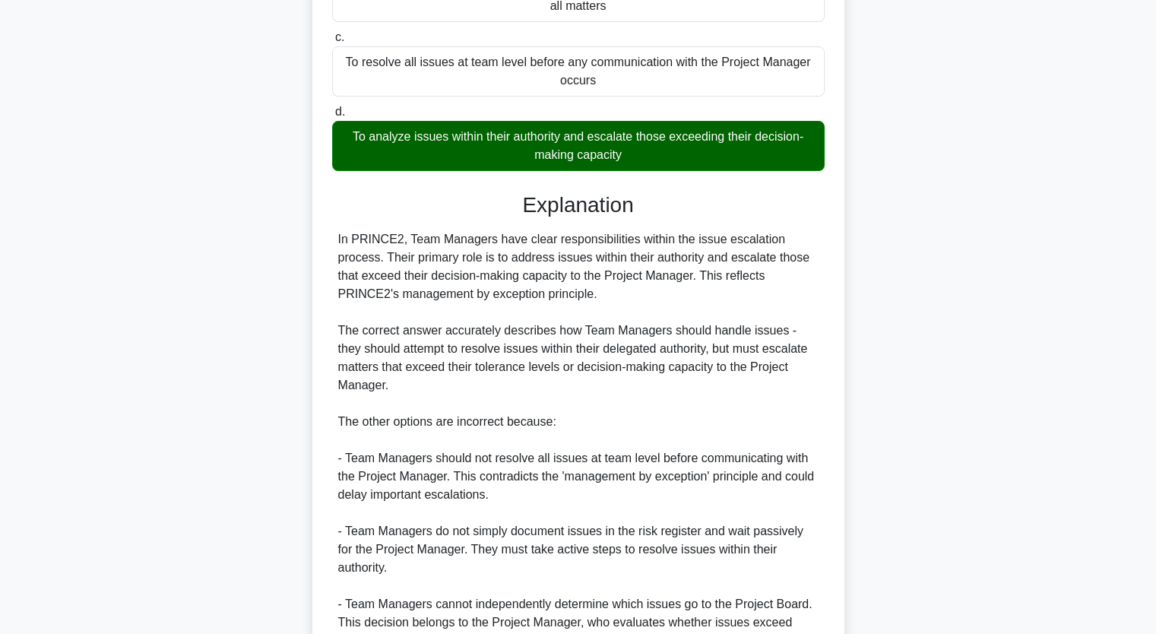
scroll to position [432, 0]
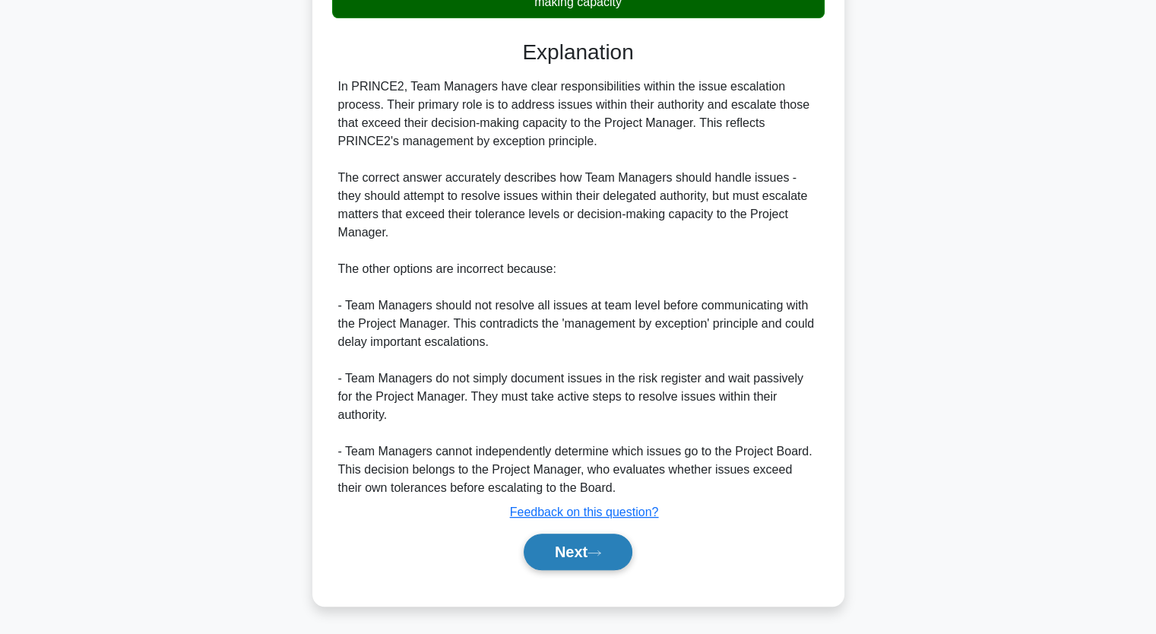
click at [590, 554] on button "Next" at bounding box center [578, 552] width 109 height 36
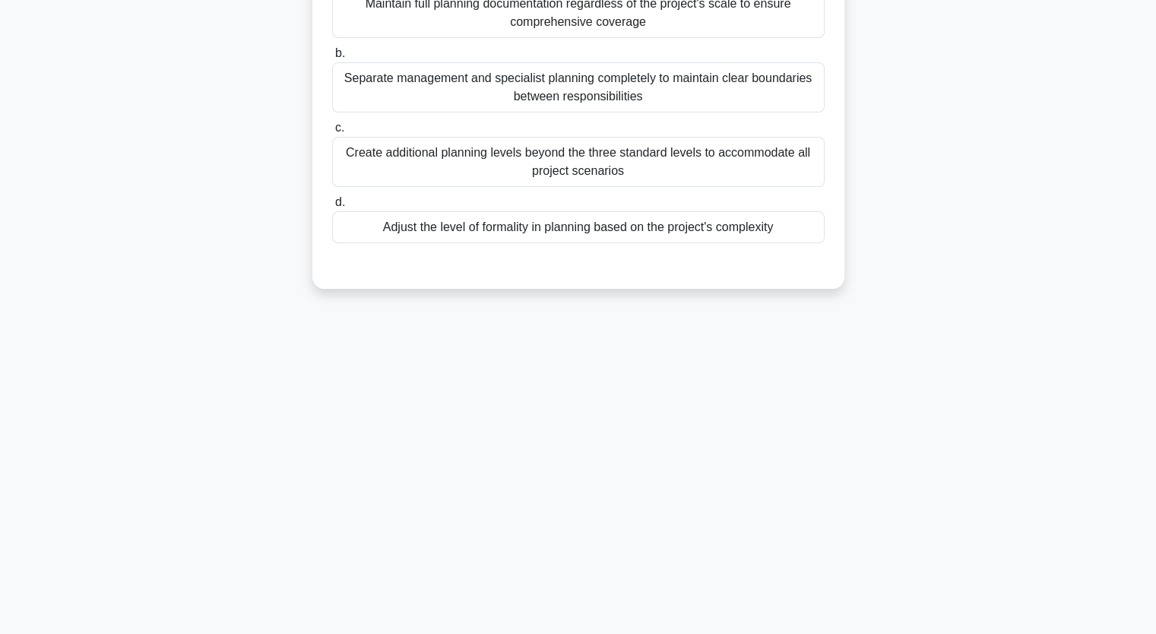
scroll to position [0, 0]
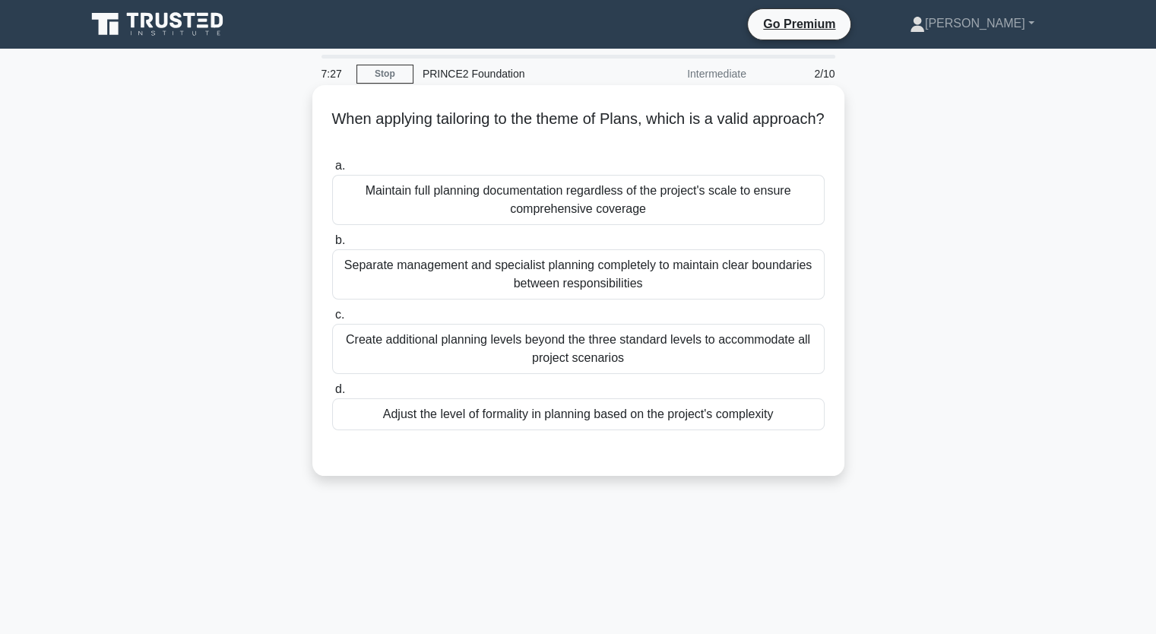
click at [598, 200] on div "Maintain full planning documentation regardless of the project's scale to ensur…" at bounding box center [578, 200] width 492 height 50
click at [332, 171] on input "a. Maintain full planning documentation regardless of the project's scale to en…" at bounding box center [332, 166] width 0 height 10
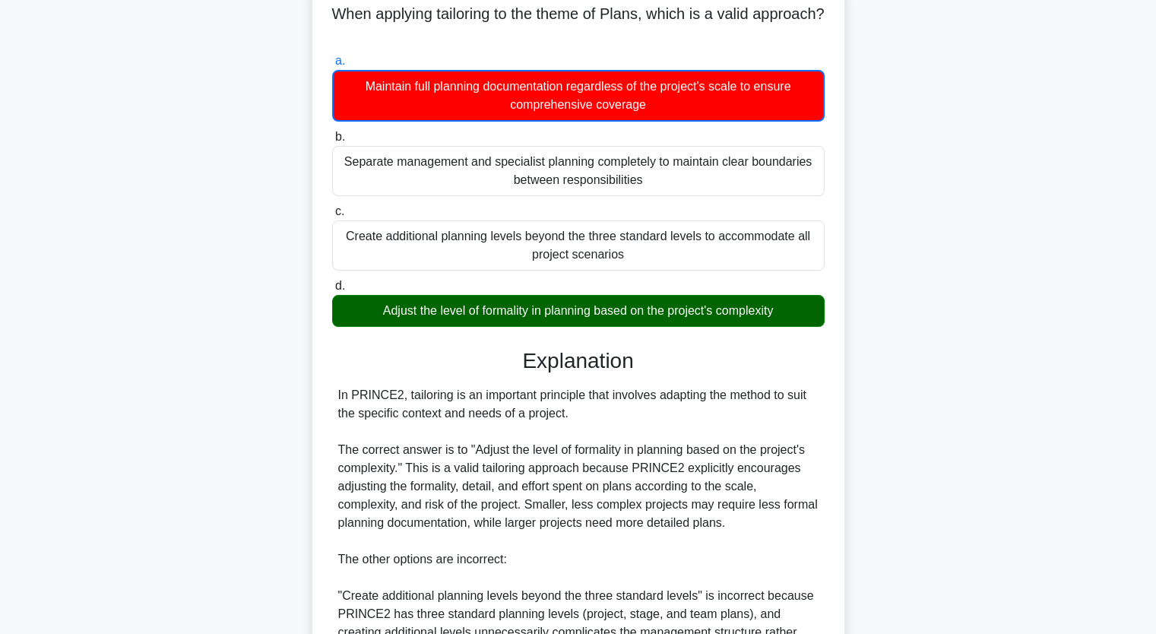
scroll to position [432, 0]
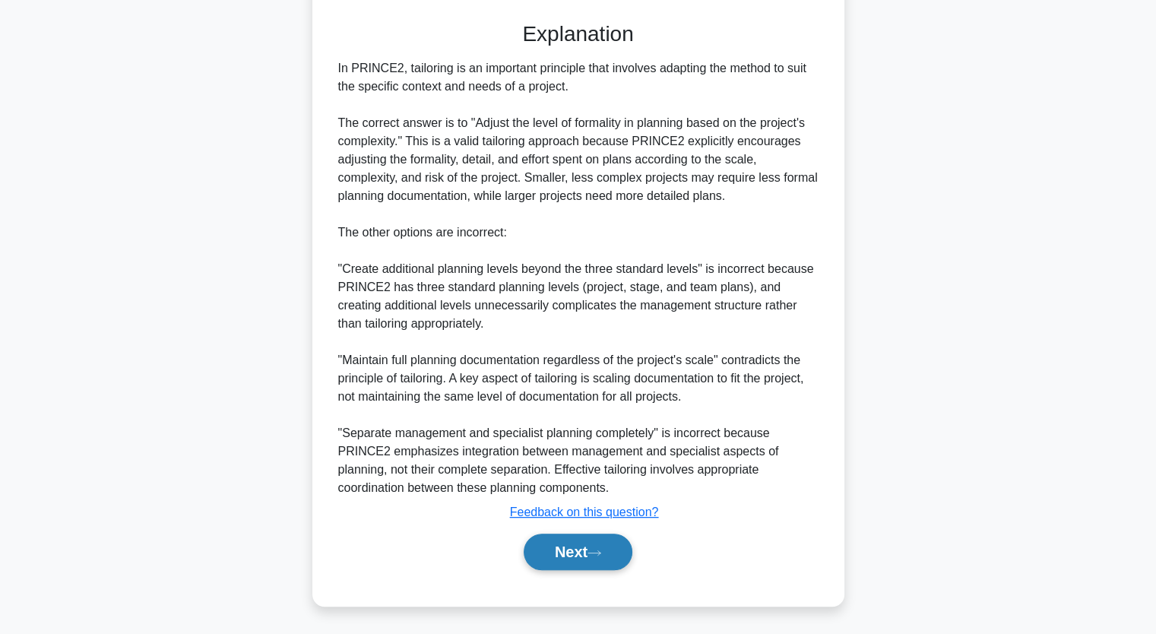
click at [584, 551] on button "Next" at bounding box center [578, 552] width 109 height 36
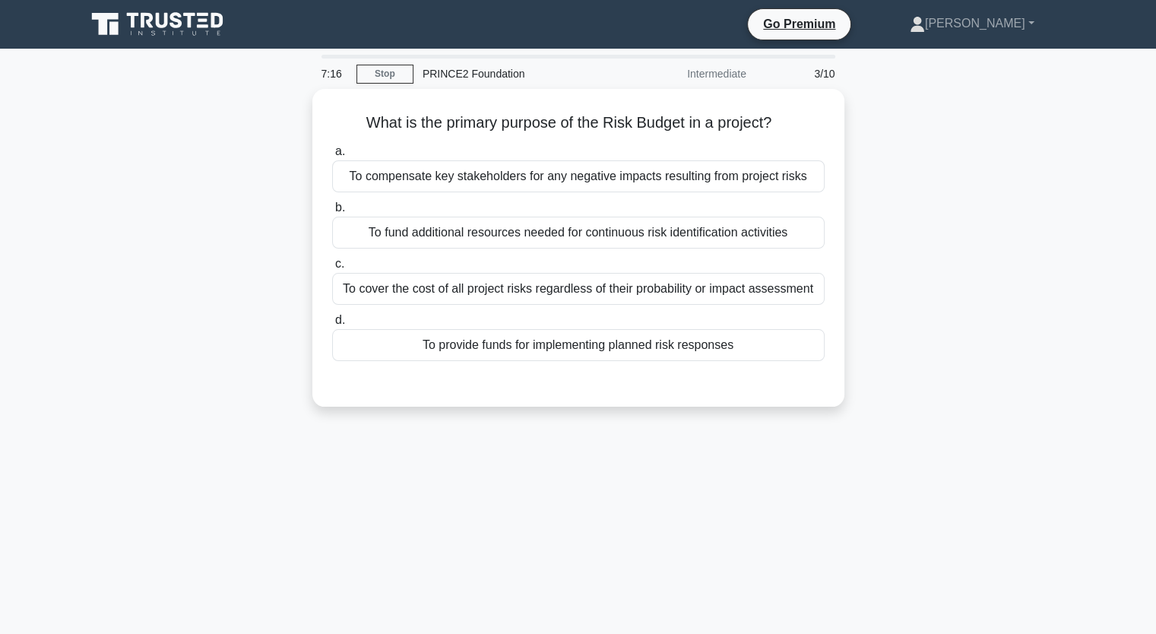
scroll to position [0, 0]
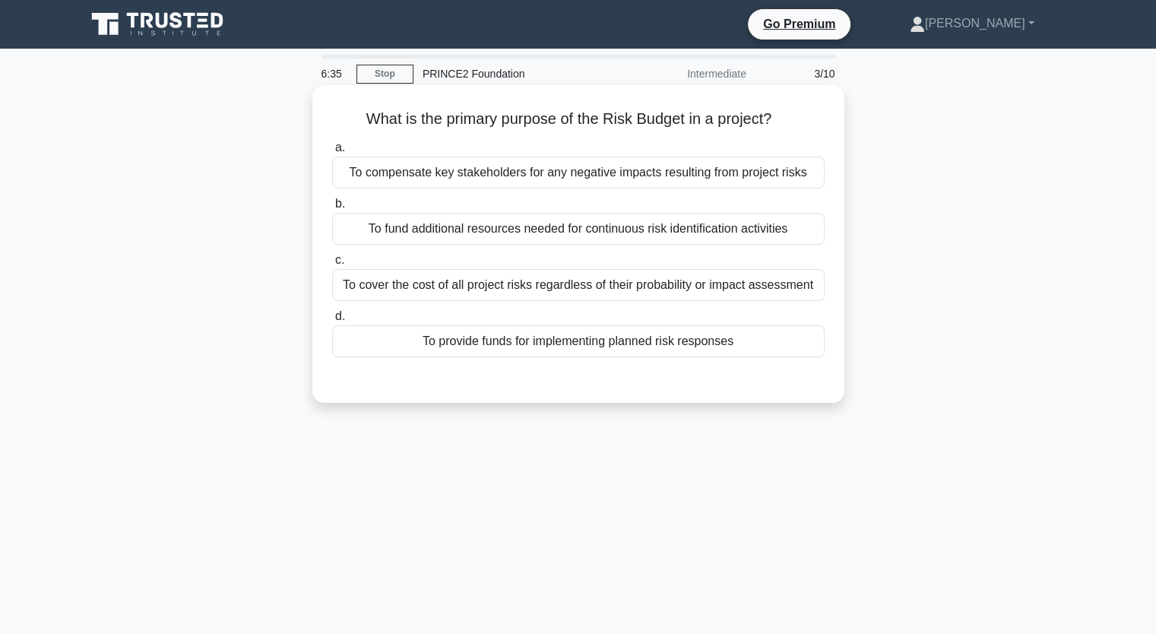
click at [656, 232] on div "To fund additional resources needed for continuous risk identification activiti…" at bounding box center [578, 229] width 492 height 32
click at [332, 209] on input "b. To fund additional resources needed for continuous risk identification activ…" at bounding box center [332, 204] width 0 height 10
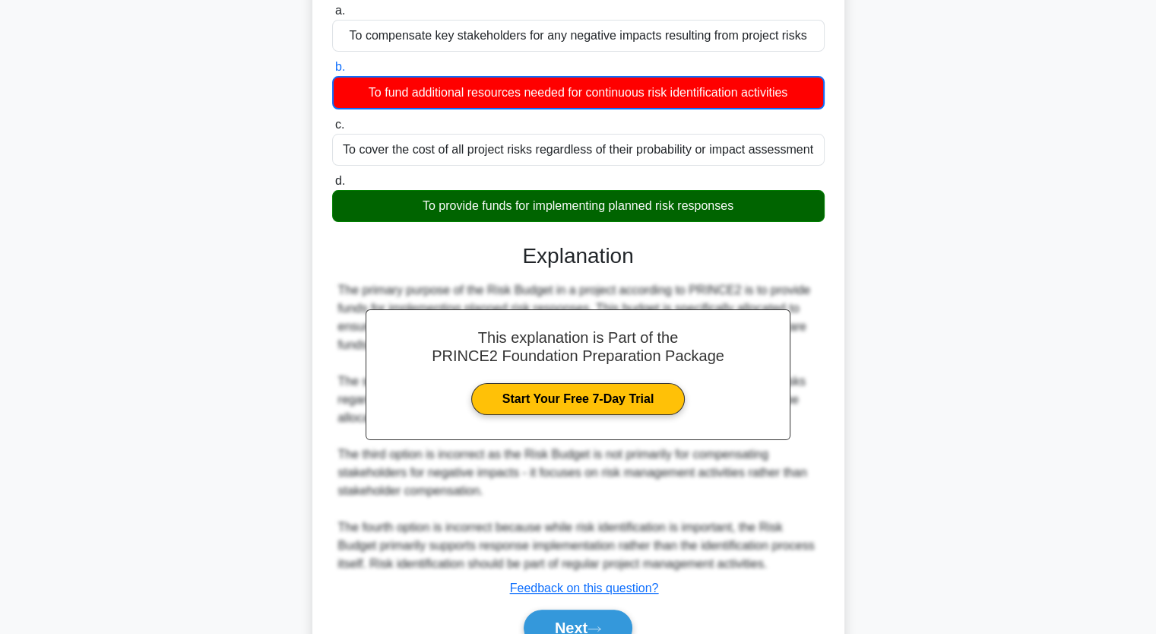
scroll to position [213, 0]
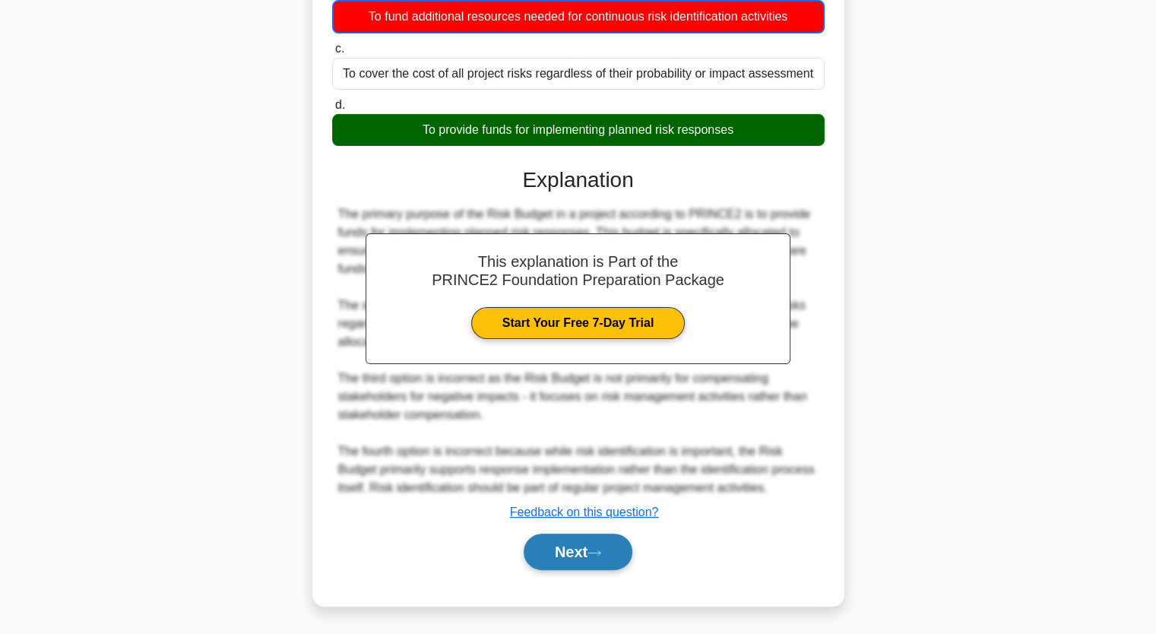
click at [579, 548] on button "Next" at bounding box center [578, 552] width 109 height 36
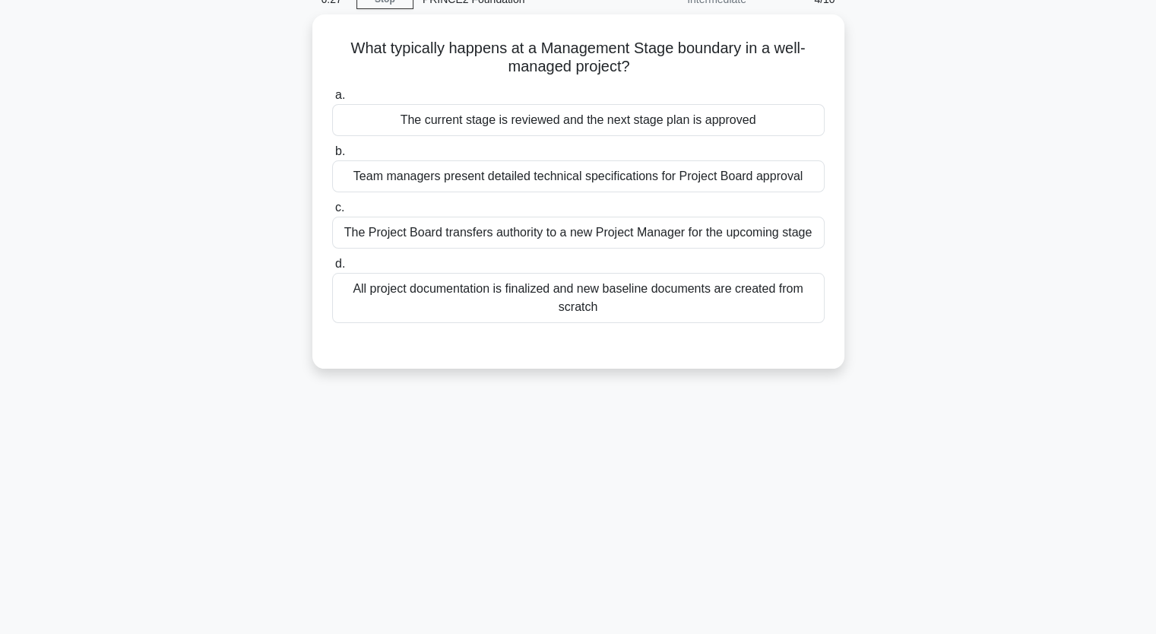
scroll to position [0, 0]
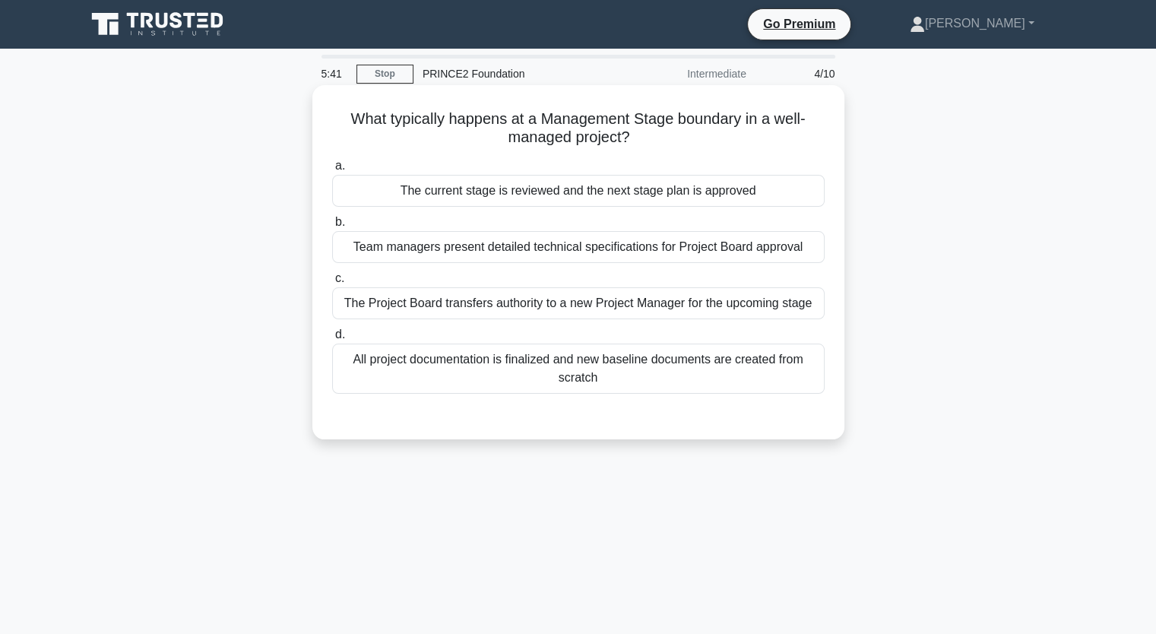
click at [565, 195] on div "The current stage is reviewed and the next stage plan is approved" at bounding box center [578, 191] width 492 height 32
click at [332, 171] on input "a. The current stage is reviewed and the next stage plan is approved" at bounding box center [332, 166] width 0 height 10
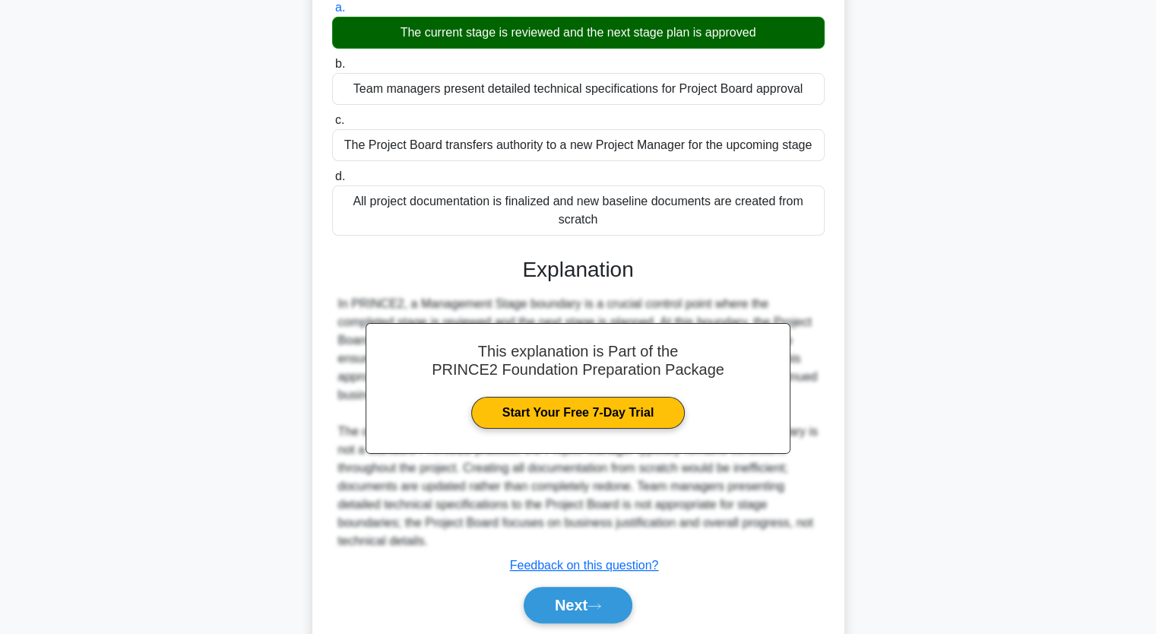
scroll to position [211, 0]
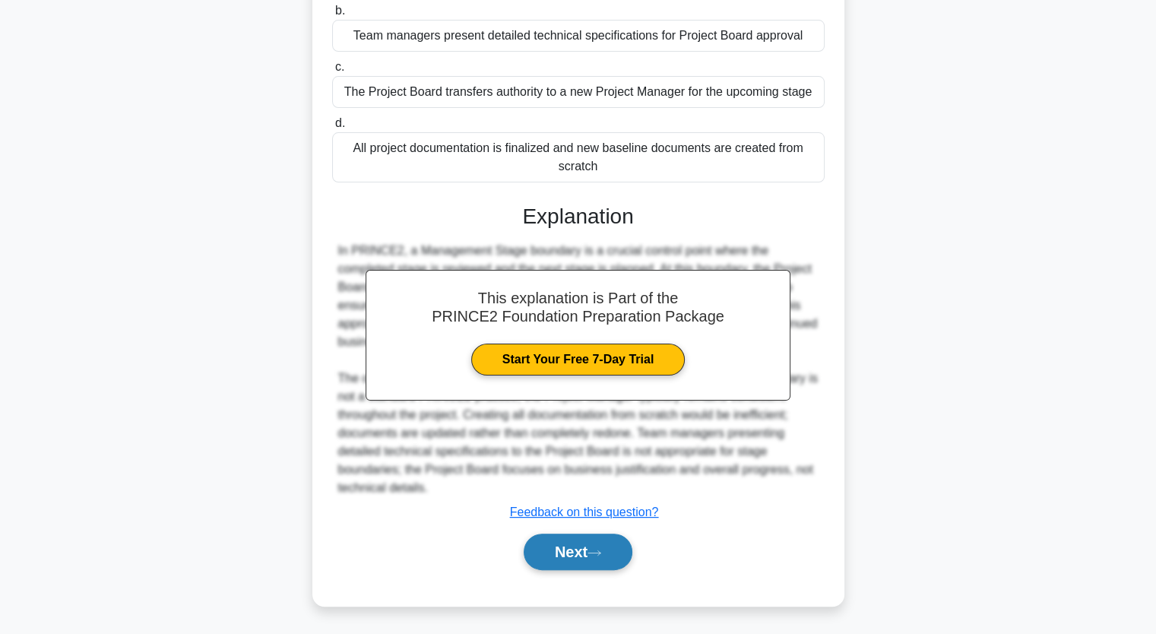
click at [596, 553] on icon at bounding box center [594, 553] width 14 height 8
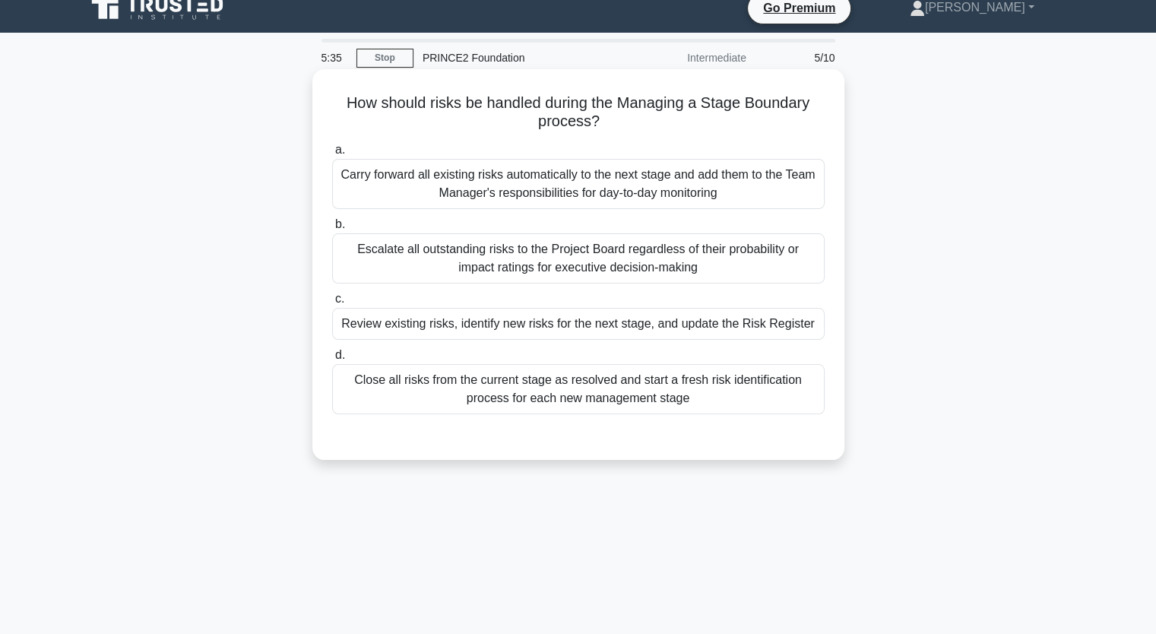
scroll to position [0, 0]
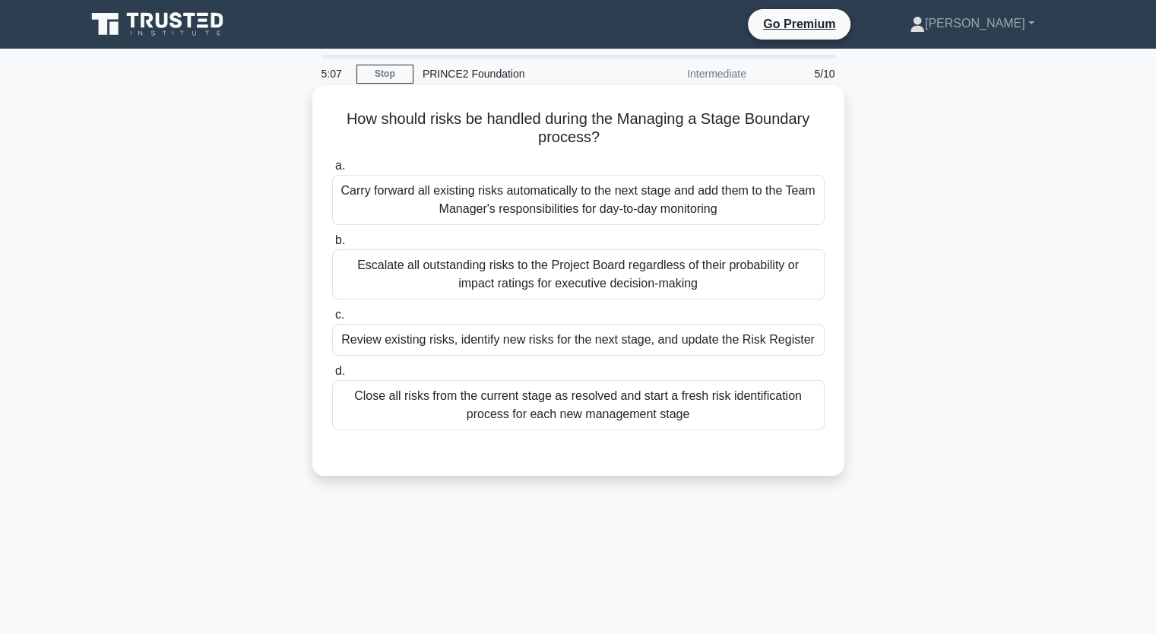
click at [682, 344] on div "Review existing risks, identify new risks for the next stage, and update the Ri…" at bounding box center [578, 340] width 492 height 32
click at [332, 320] on input "c. Review existing risks, identify new risks for the next stage, and update the…" at bounding box center [332, 315] width 0 height 10
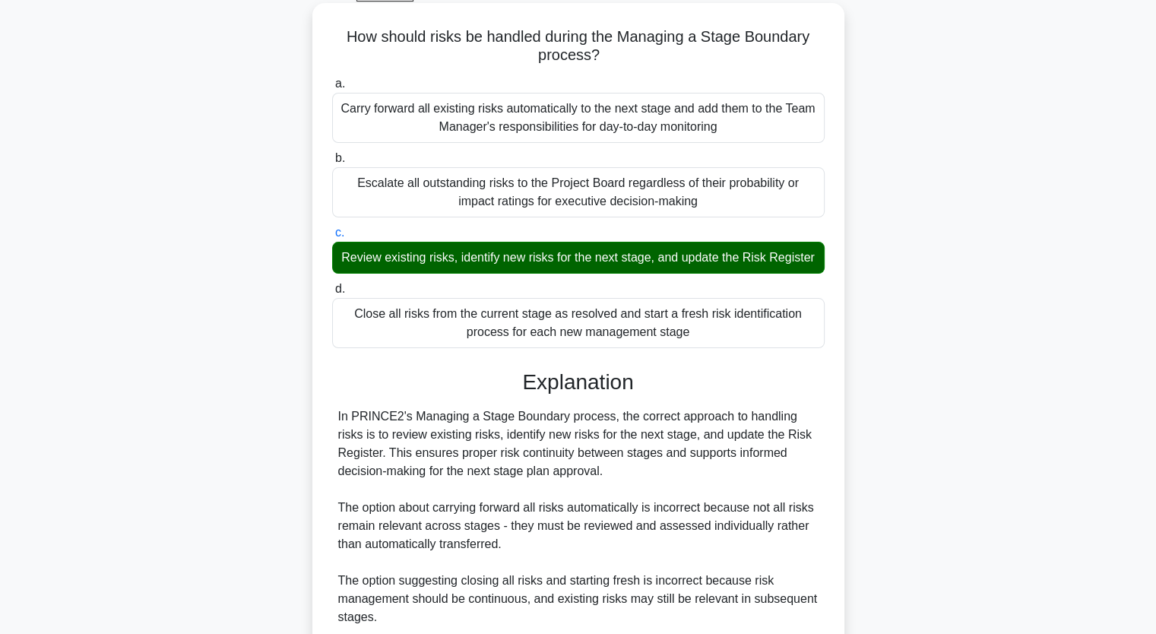
scroll to position [302, 0]
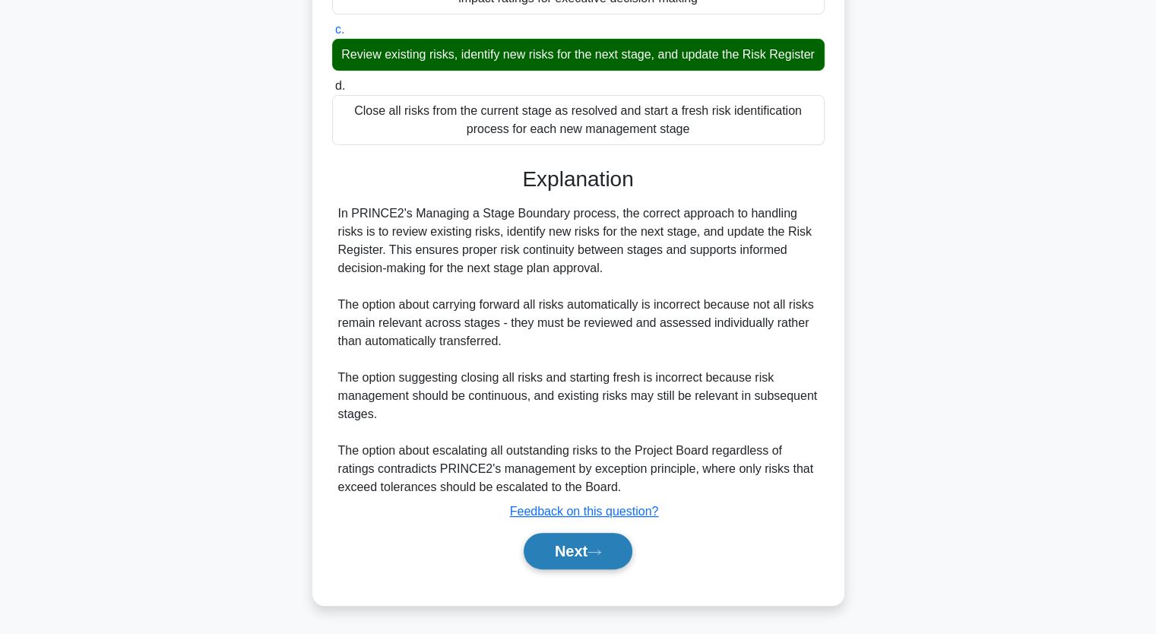
click at [596, 559] on button "Next" at bounding box center [578, 551] width 109 height 36
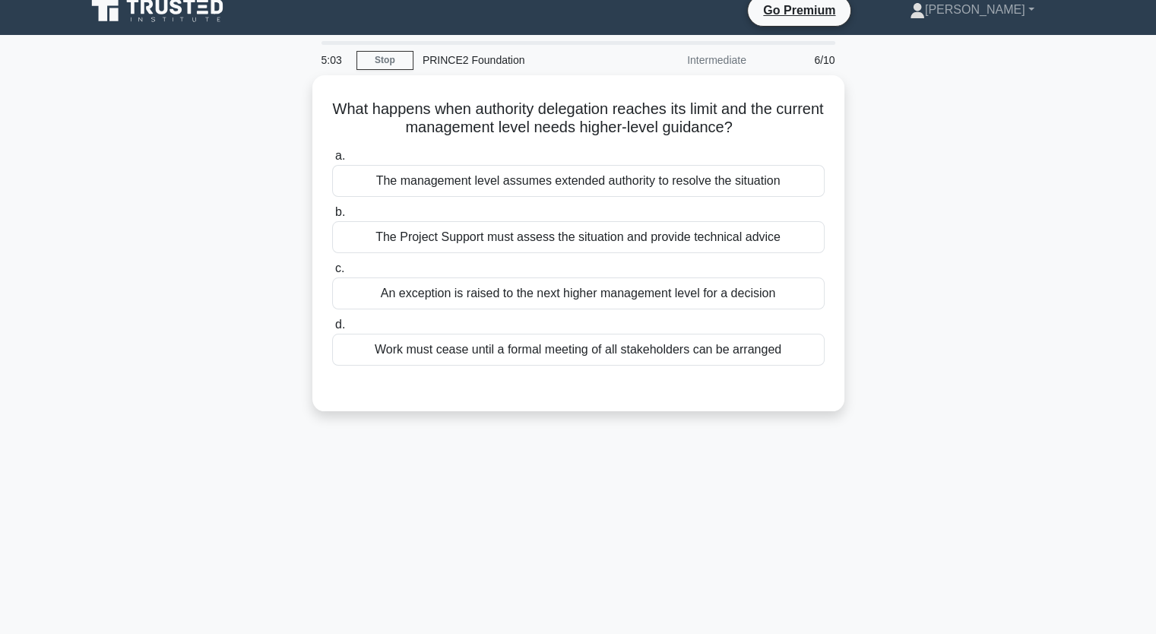
scroll to position [0, 0]
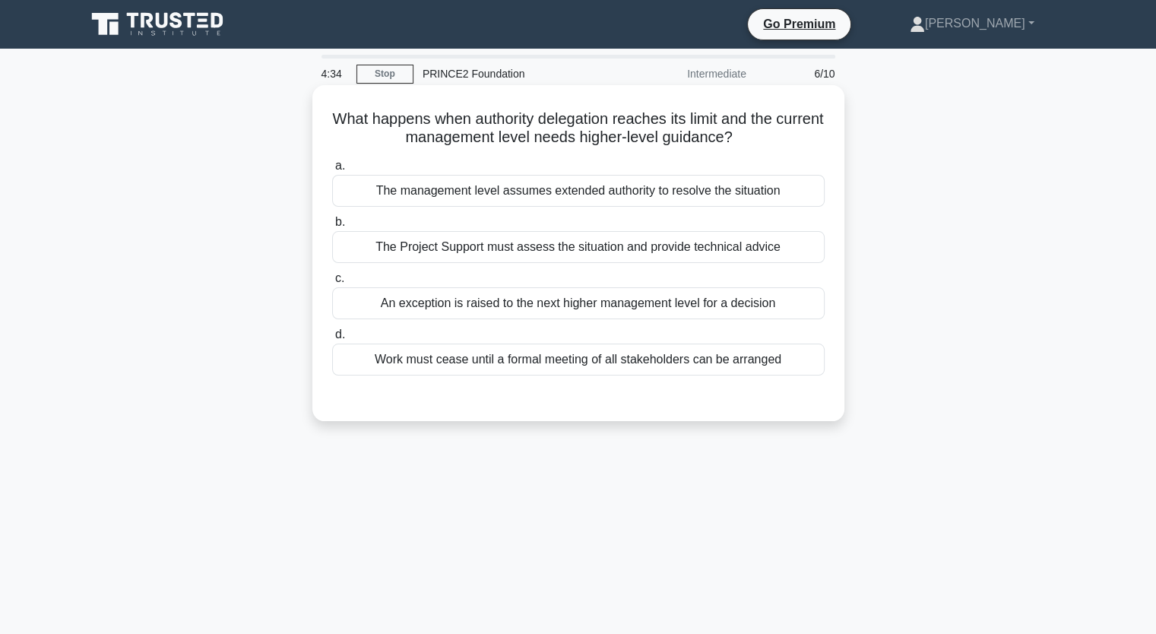
click at [673, 311] on div "An exception is raised to the next higher management level for a decision" at bounding box center [578, 303] width 492 height 32
click at [332, 283] on input "c. An exception is raised to the next higher management level for a decision" at bounding box center [332, 279] width 0 height 10
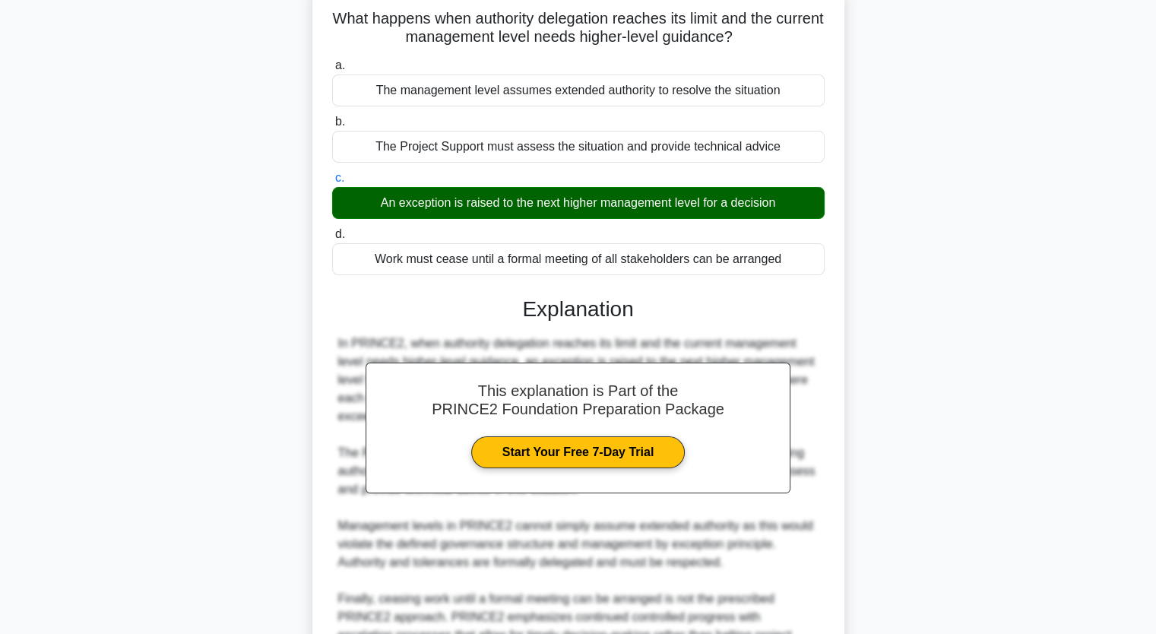
scroll to position [248, 0]
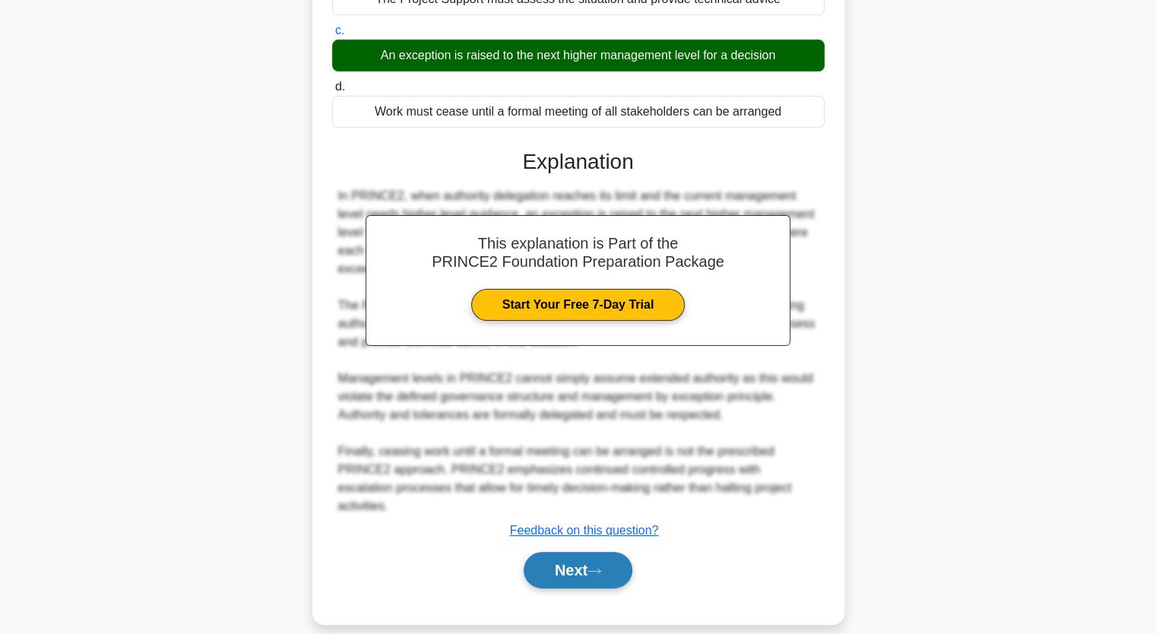
click at [592, 552] on button "Next" at bounding box center [578, 570] width 109 height 36
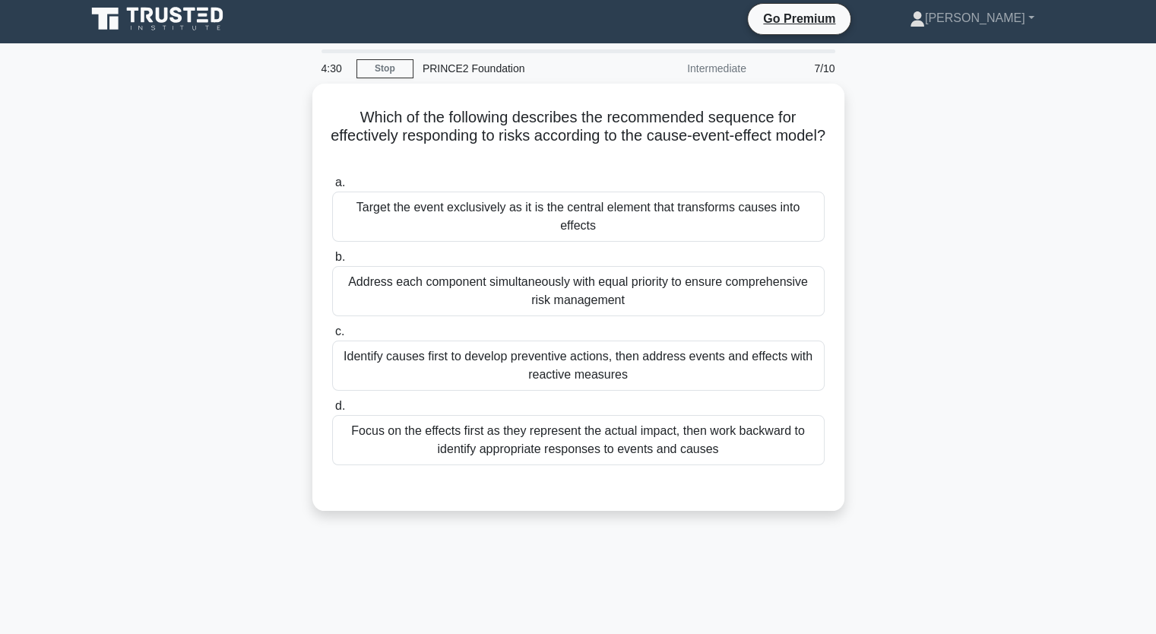
scroll to position [0, 0]
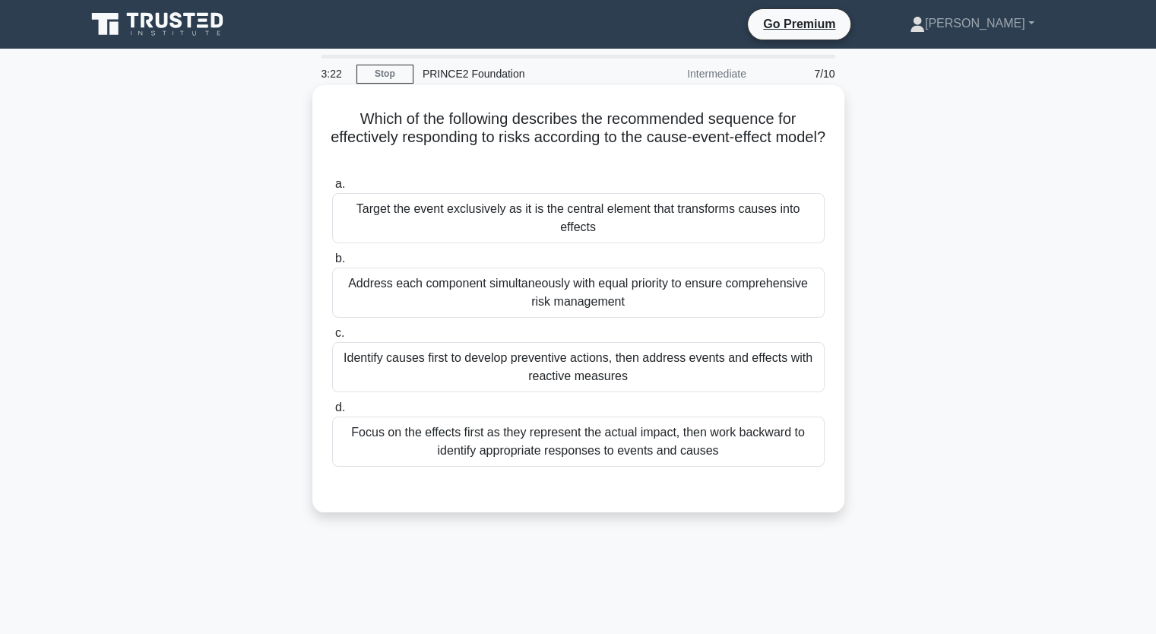
click at [680, 424] on div "Focus on the effects first as they represent the actual impact, then work backw…" at bounding box center [578, 441] width 492 height 50
click at [332, 413] on input "d. Focus on the effects first as they represent the actual impact, then work ba…" at bounding box center [332, 408] width 0 height 10
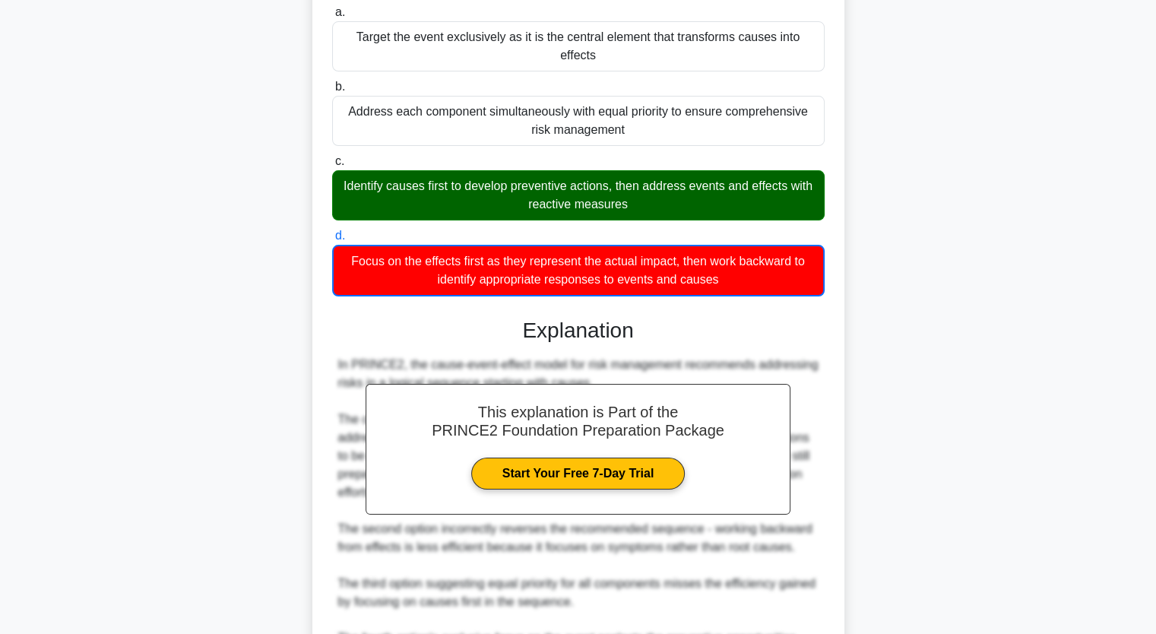
scroll to position [322, 0]
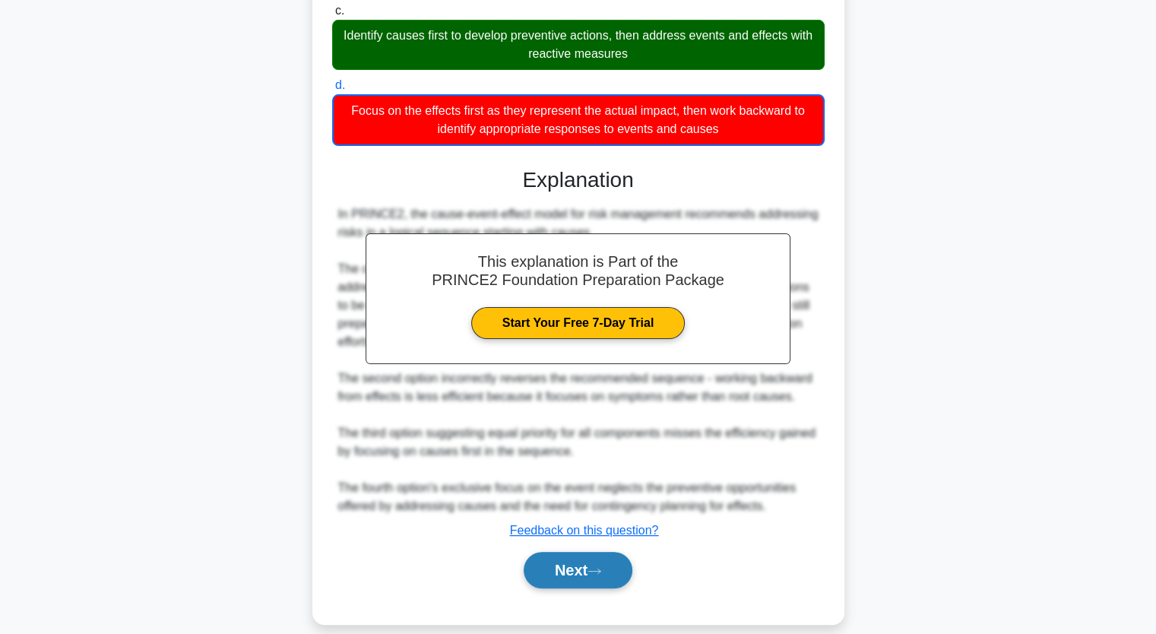
click at [573, 552] on button "Next" at bounding box center [578, 570] width 109 height 36
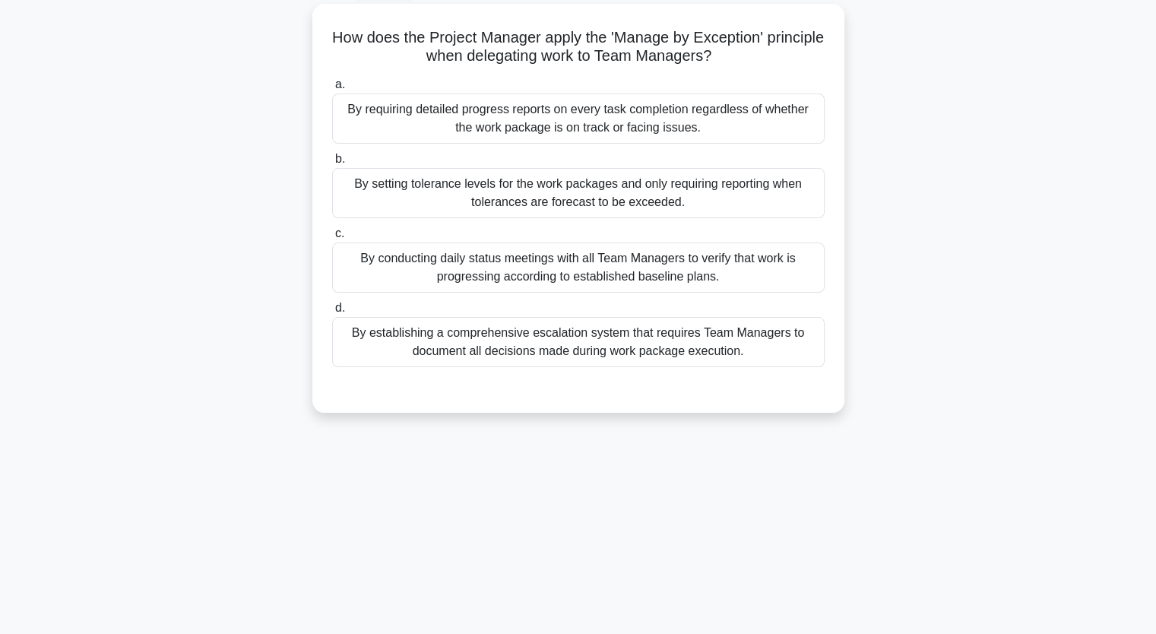
scroll to position [0, 0]
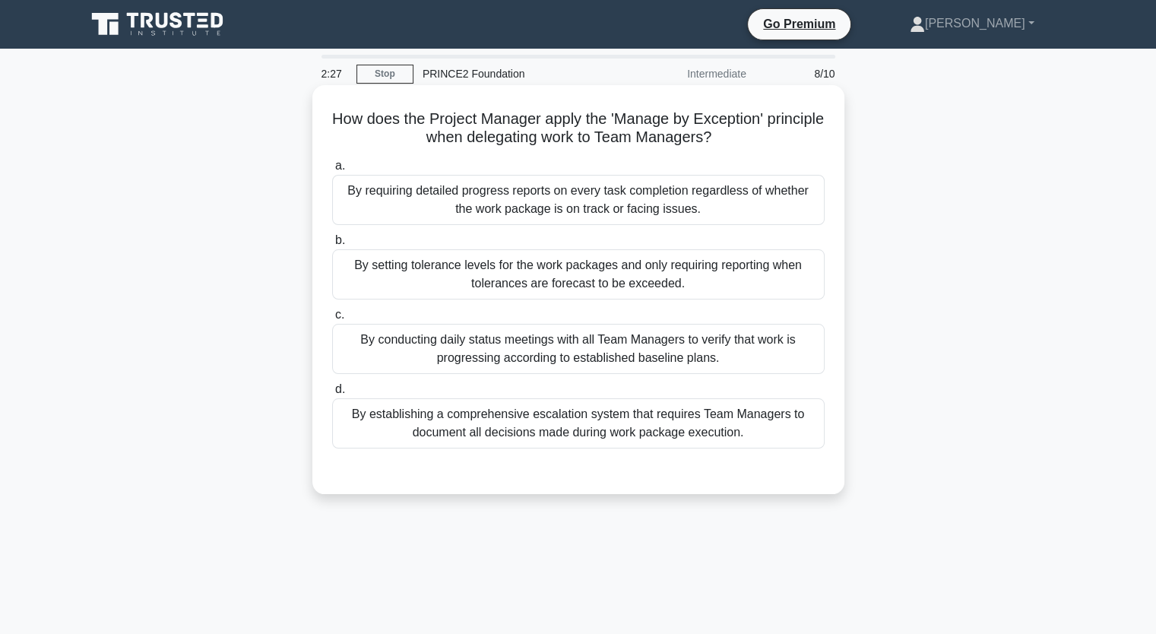
click at [672, 418] on div "By establishing a comprehensive escalation system that requires Team Managers t…" at bounding box center [578, 423] width 492 height 50
click at [332, 394] on input "d. By establishing a comprehensive escalation system that requires Team Manager…" at bounding box center [332, 390] width 0 height 10
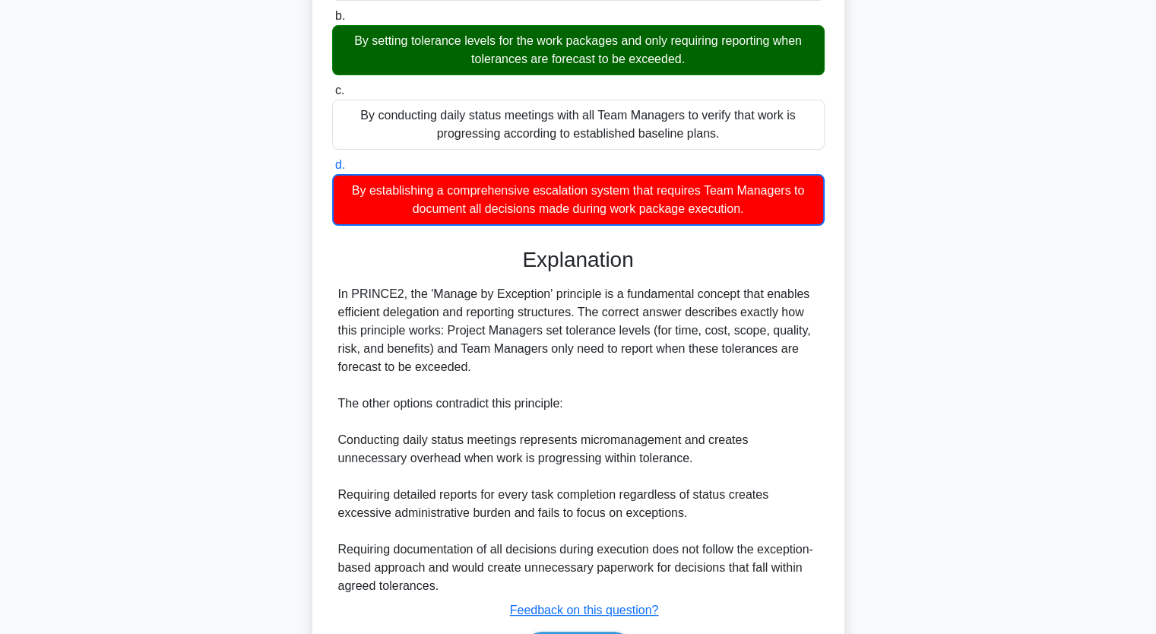
scroll to position [322, 0]
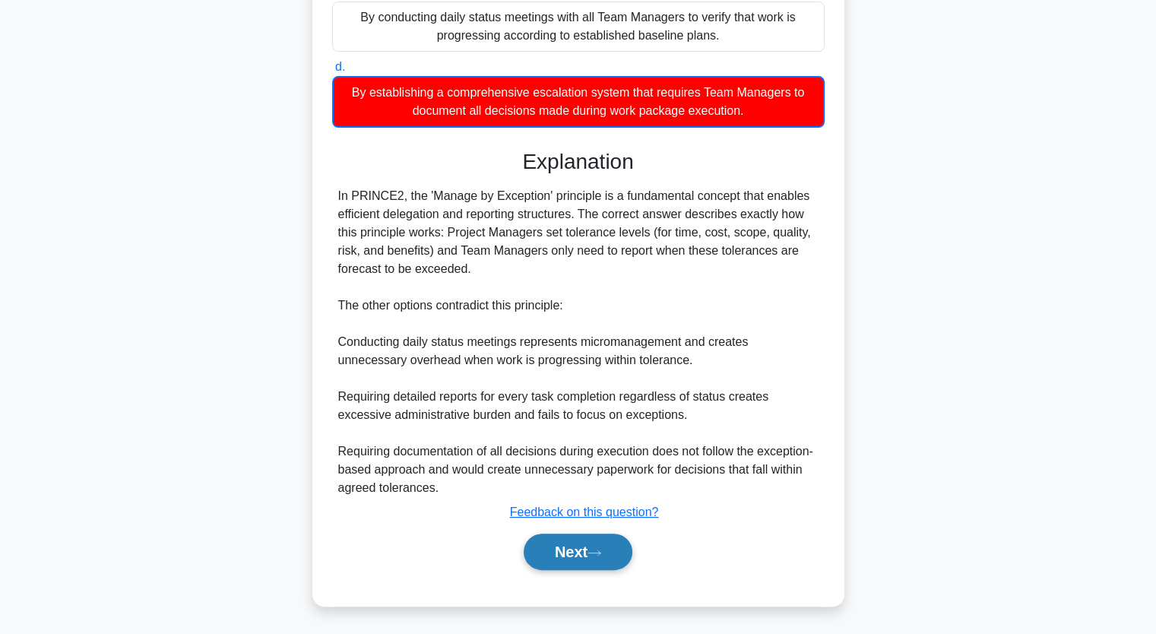
click at [584, 562] on button "Next" at bounding box center [578, 552] width 109 height 36
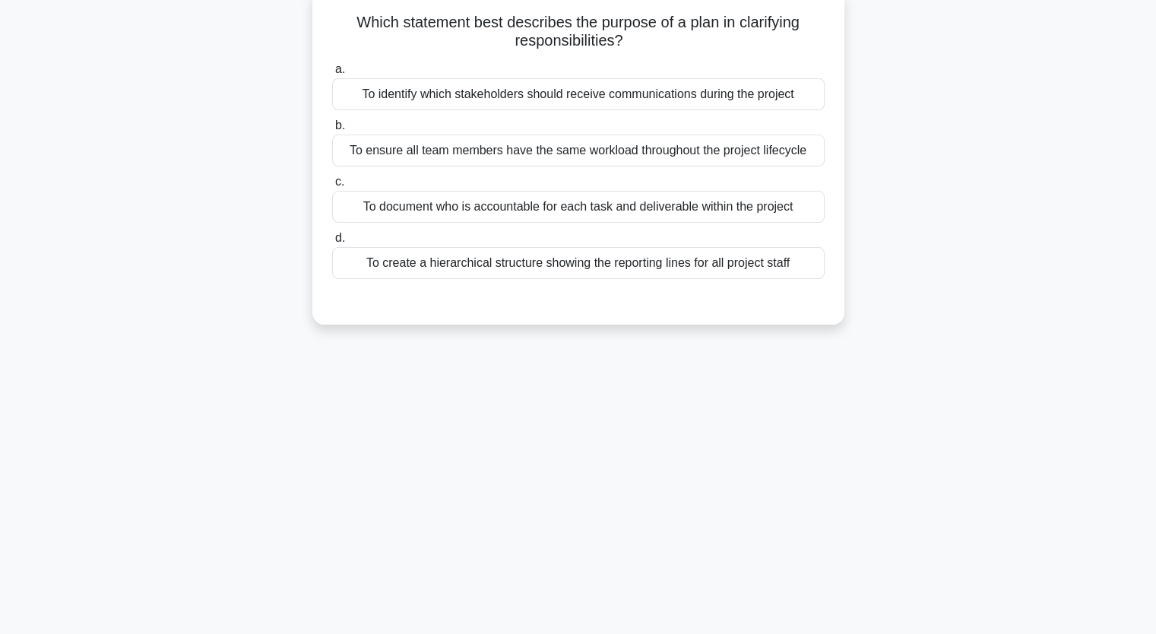
scroll to position [0, 0]
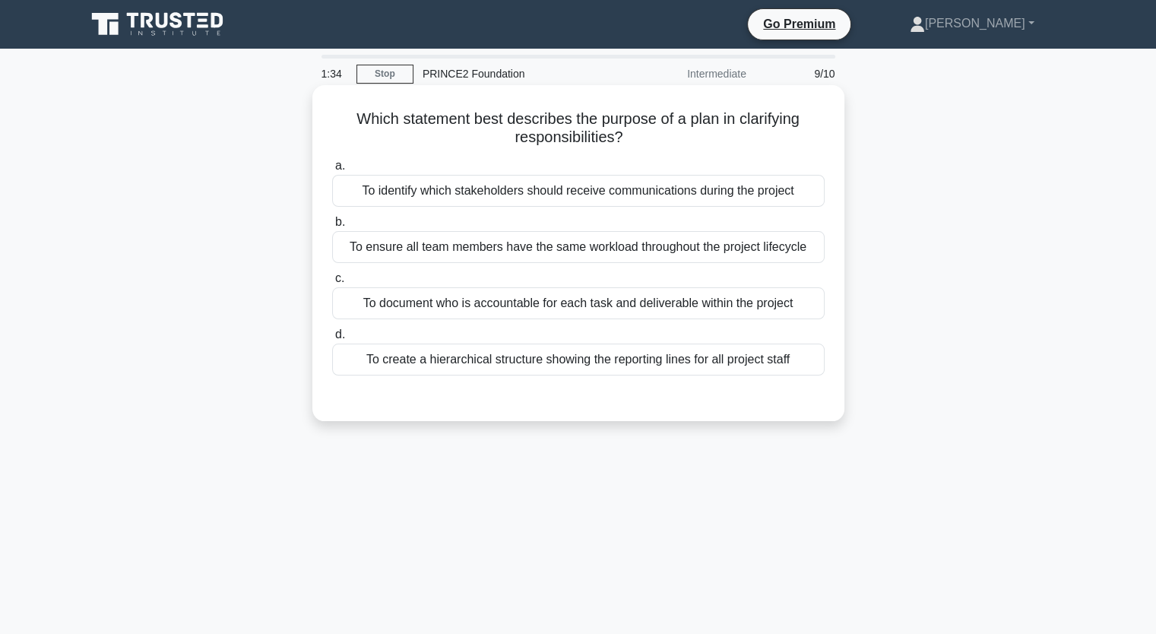
click at [559, 302] on div "To document who is accountable for each task and deliverable within the project" at bounding box center [578, 303] width 492 height 32
click at [332, 283] on input "c. To document who is accountable for each task and deliverable within the proj…" at bounding box center [332, 279] width 0 height 10
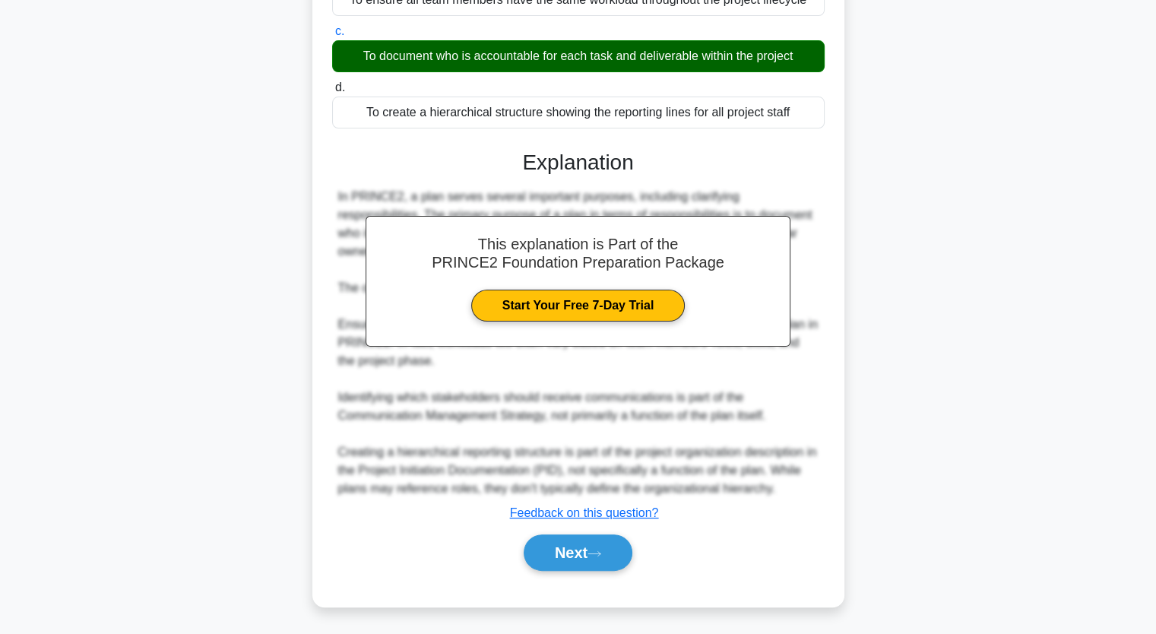
scroll to position [248, 0]
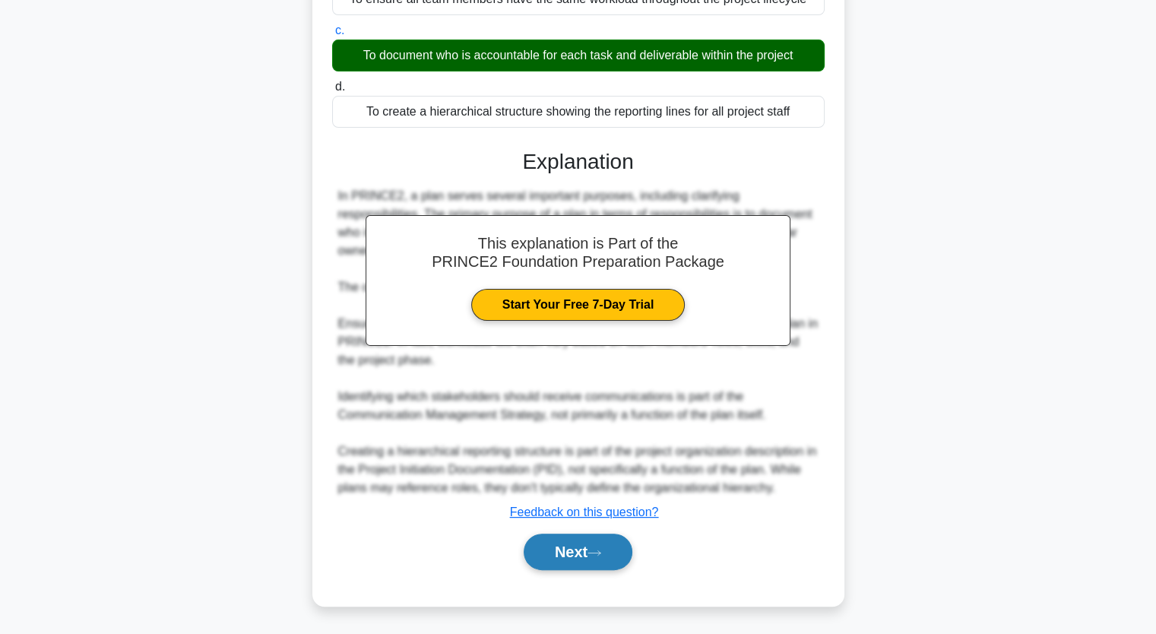
click at [584, 556] on button "Next" at bounding box center [578, 552] width 109 height 36
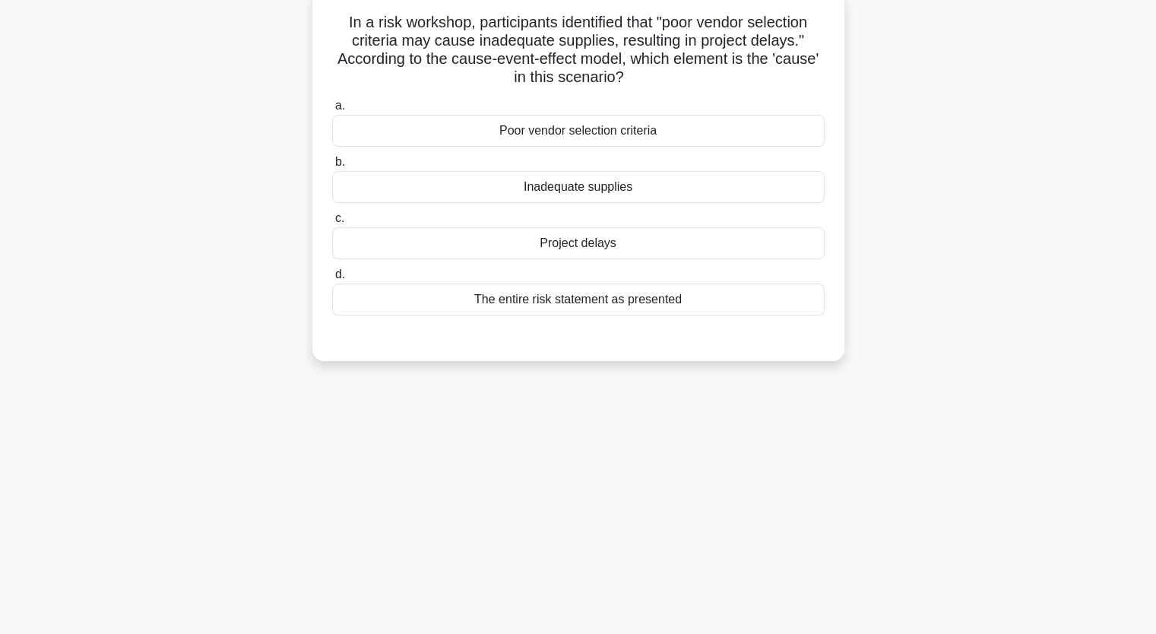
scroll to position [0, 0]
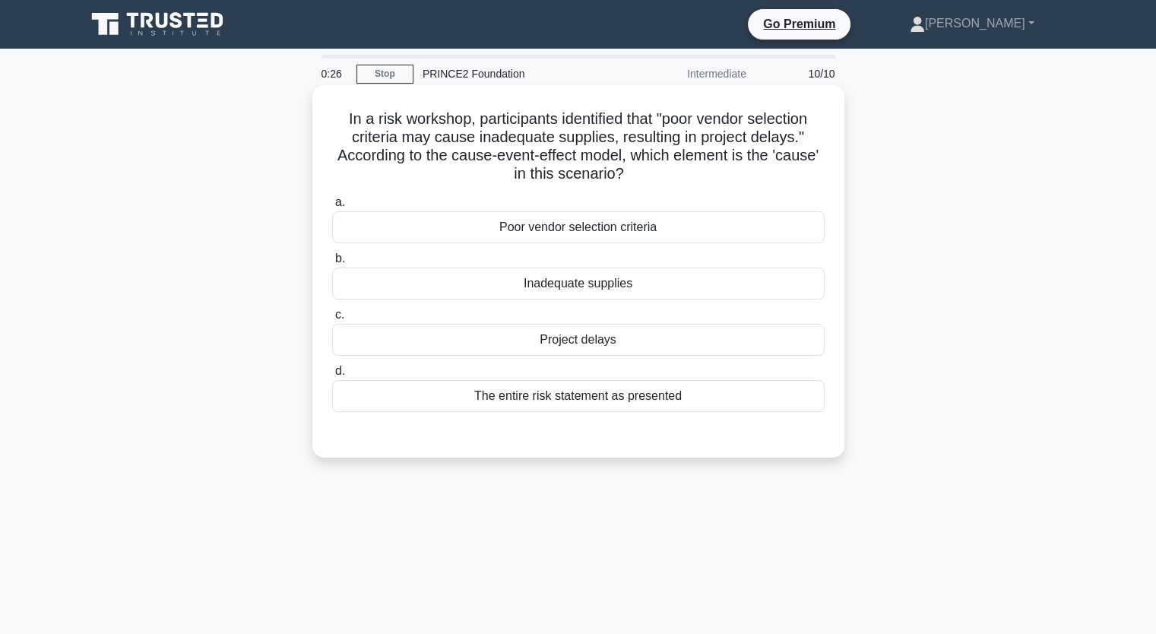
click at [617, 404] on div "The entire risk statement as presented" at bounding box center [578, 396] width 492 height 32
click at [332, 376] on input "d. The entire risk statement as presented" at bounding box center [332, 371] width 0 height 10
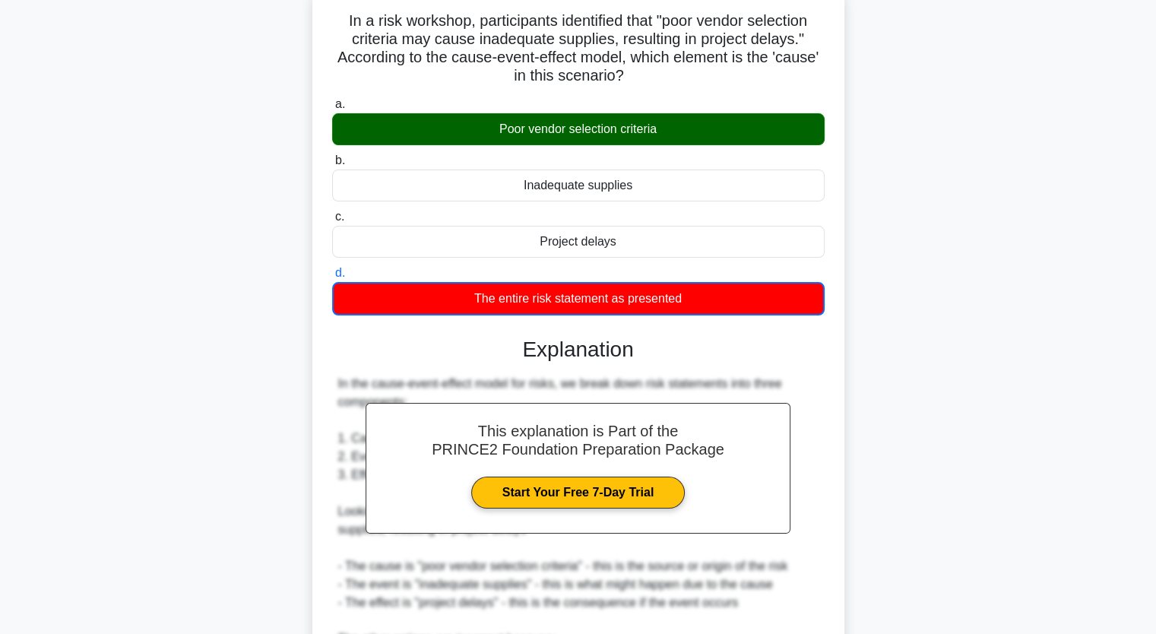
scroll to position [322, 0]
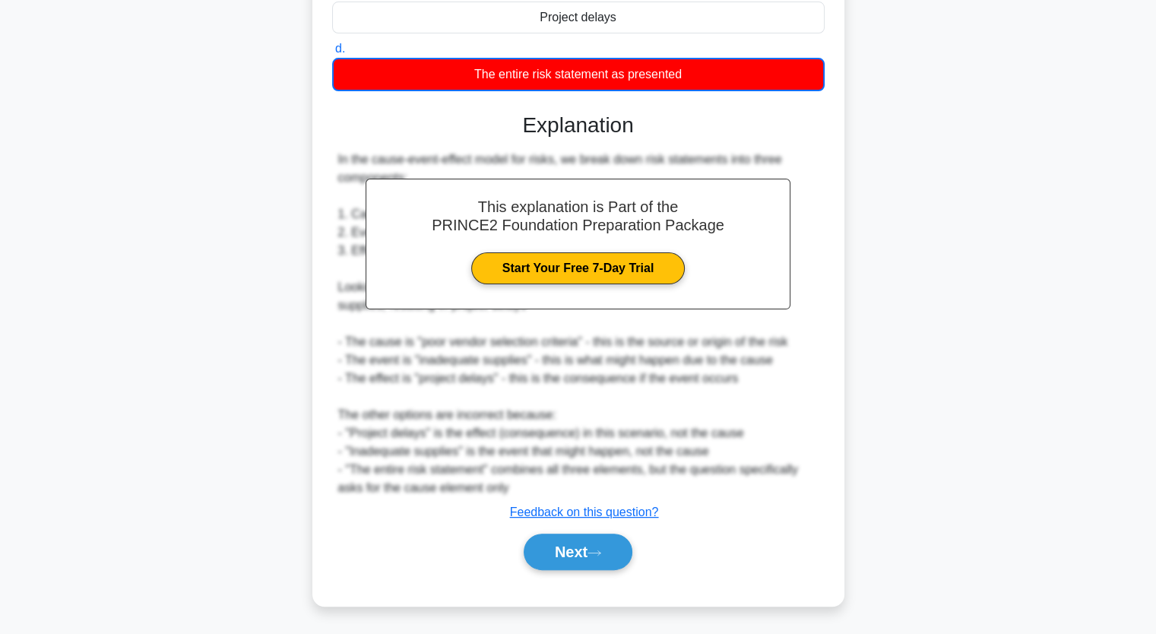
click at [594, 572] on div "Next" at bounding box center [578, 551] width 492 height 49
click at [594, 554] on icon at bounding box center [594, 553] width 14 height 8
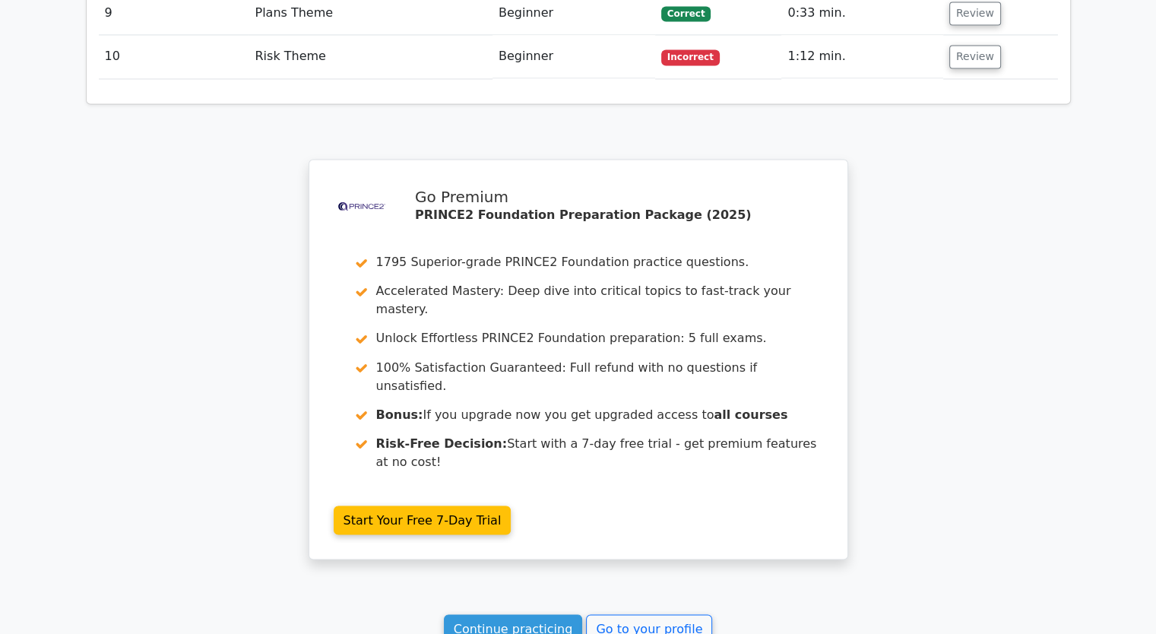
scroll to position [2626, 0]
